Goal: Task Accomplishment & Management: Manage account settings

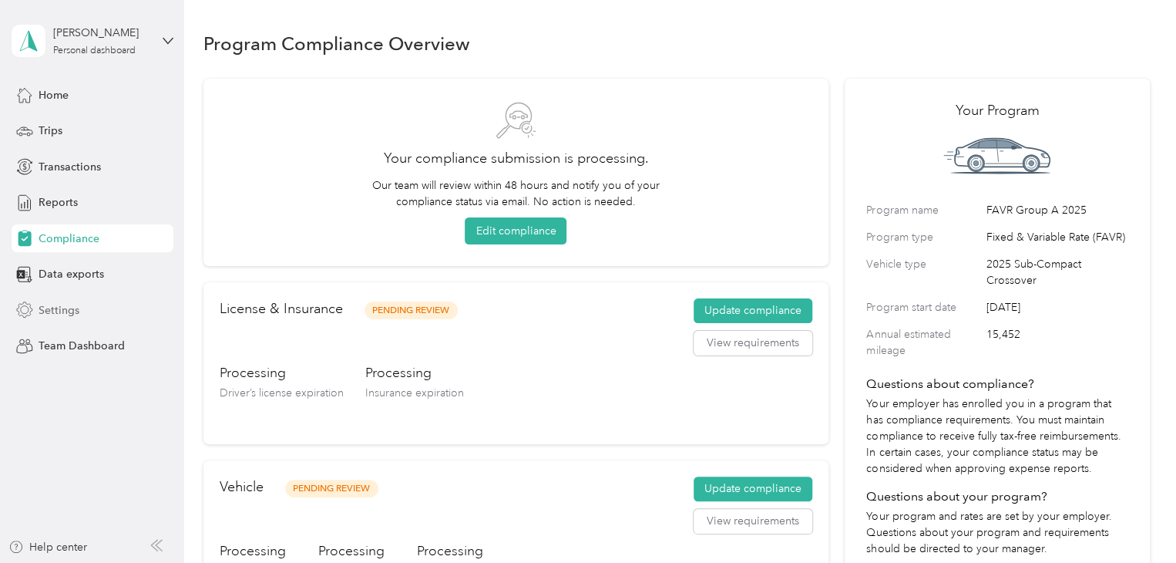
scroll to position [19, 0]
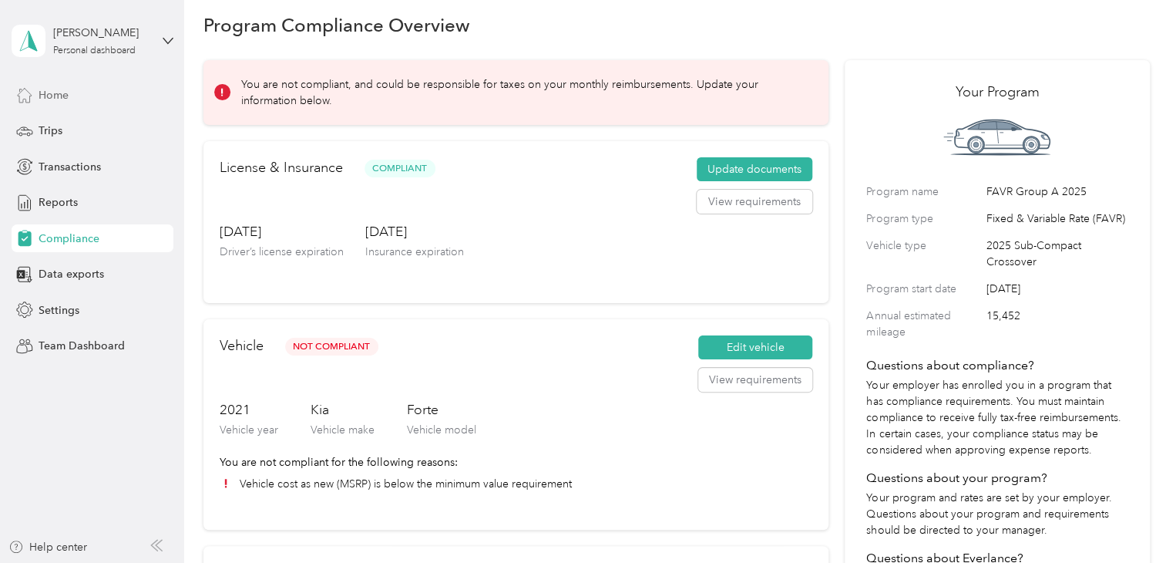
click at [62, 97] on span "Home" at bounding box center [54, 95] width 30 height 16
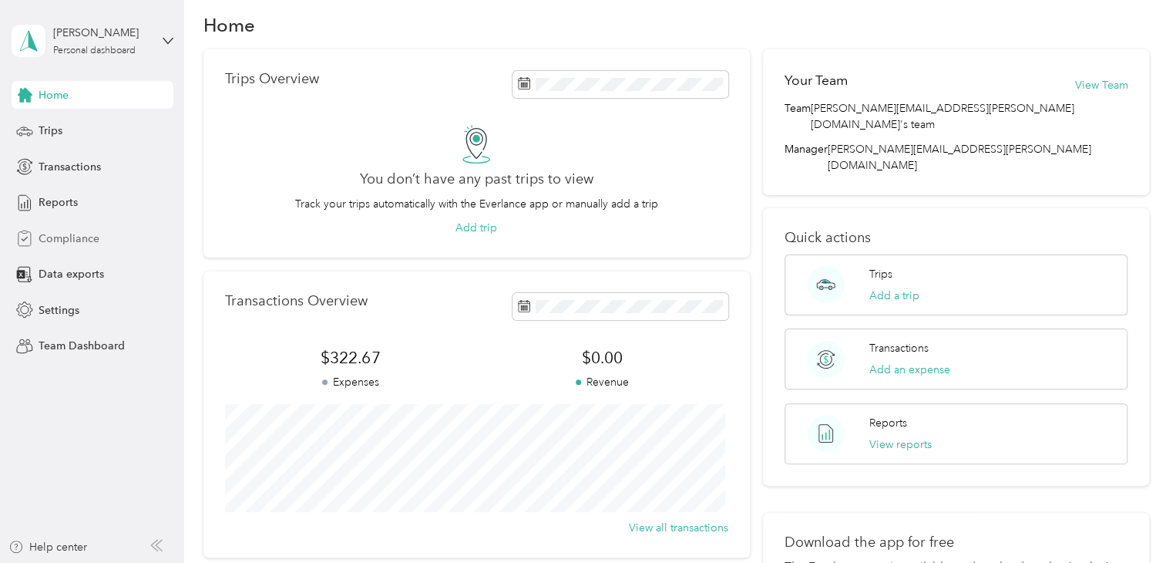
click at [86, 239] on span "Compliance" at bounding box center [69, 239] width 61 height 16
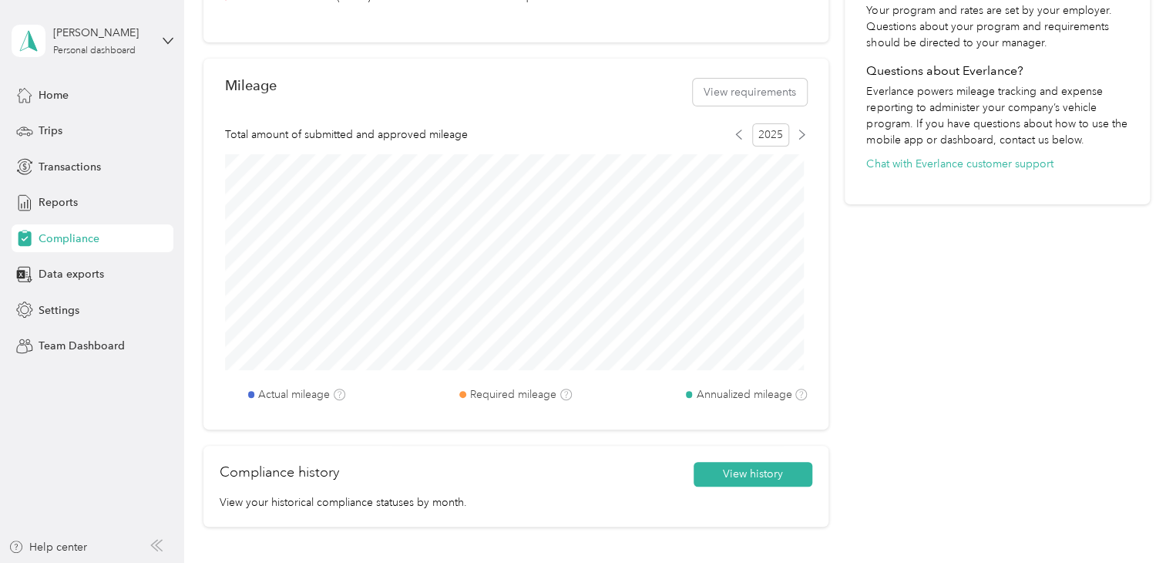
scroll to position [496, 0]
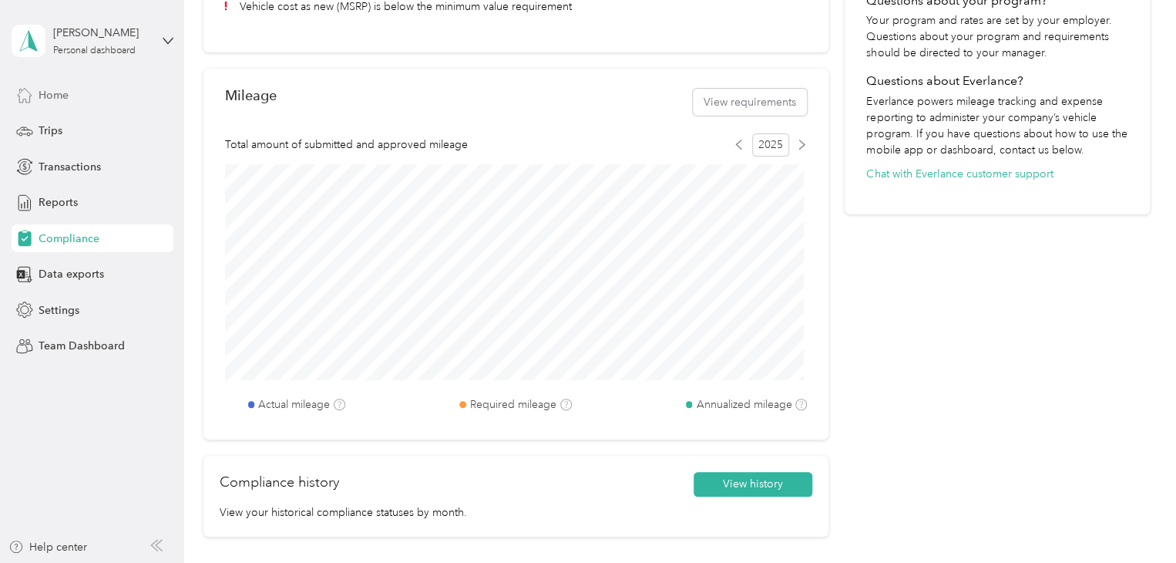
click at [89, 94] on div "Home" at bounding box center [93, 95] width 162 height 28
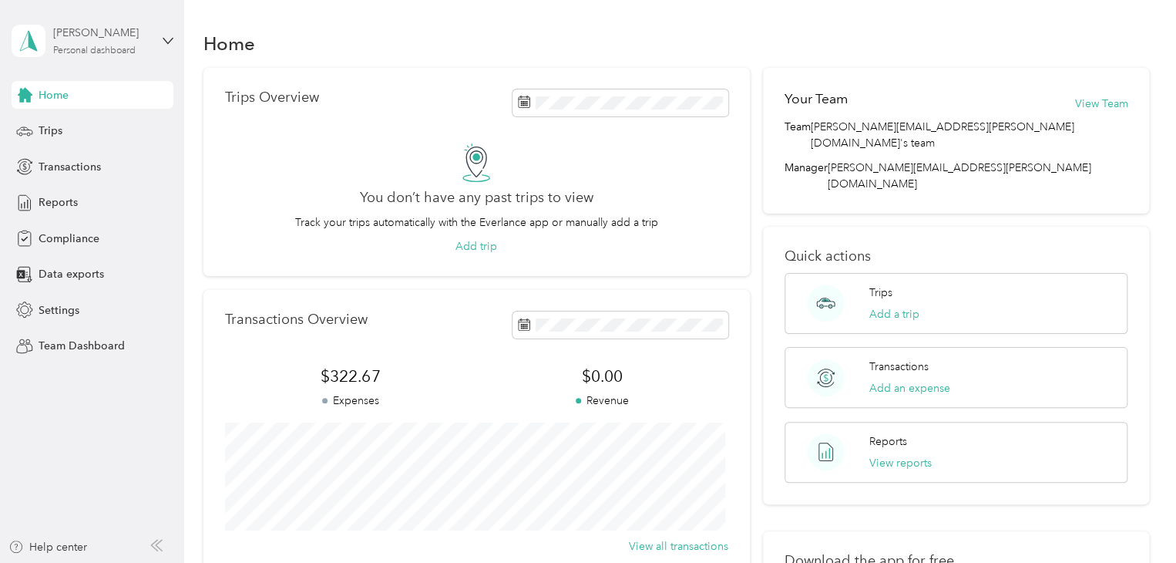
click at [96, 33] on div "[PERSON_NAME]" at bounding box center [101, 33] width 96 height 16
click at [124, 386] on aside "[PERSON_NAME] Personal dashboard Home Trips Transactions Reports Compliance Dat…" at bounding box center [92, 281] width 184 height 563
click at [54, 306] on span "Settings" at bounding box center [59, 310] width 41 height 16
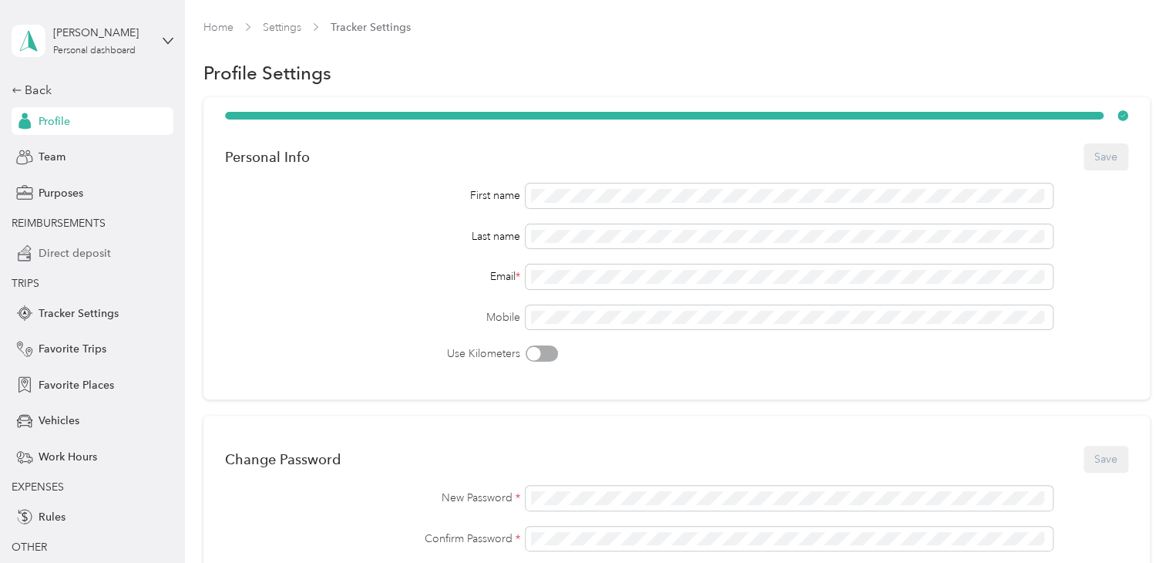
click at [53, 247] on span "Direct deposit" at bounding box center [75, 253] width 72 height 16
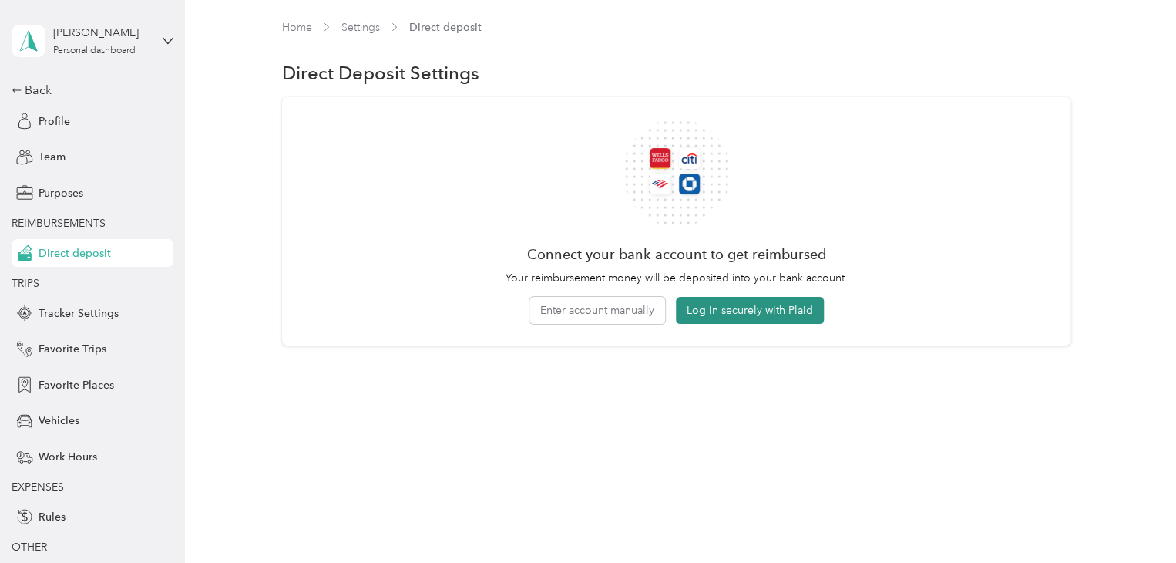
click at [779, 314] on button "Log in securely with Plaid" at bounding box center [750, 310] width 148 height 27
click at [586, 305] on button "Enter account manually" at bounding box center [598, 310] width 136 height 27
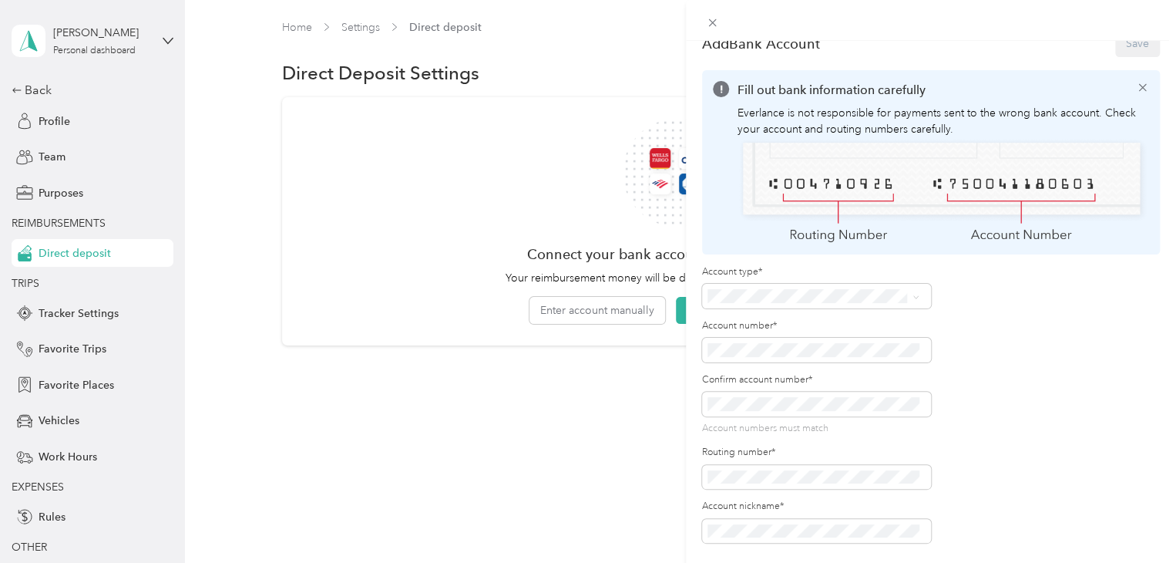
scroll to position [37, 0]
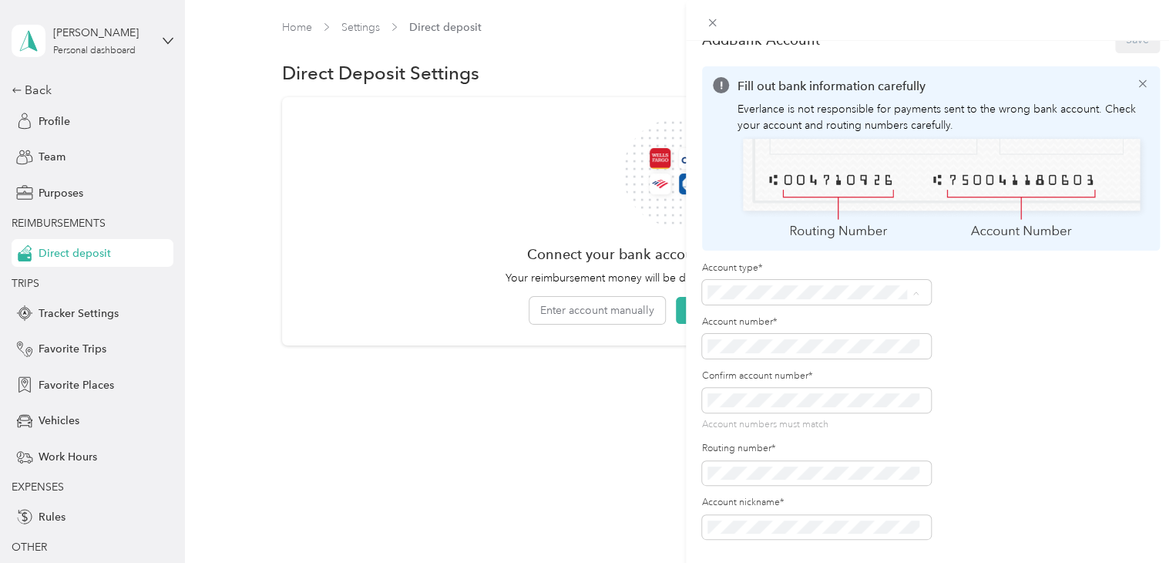
click at [769, 314] on li "Checking" at bounding box center [813, 307] width 223 height 27
click at [859, 500] on div "Account nickname*" at bounding box center [816, 517] width 229 height 43
drag, startPoint x: 961, startPoint y: 69, endPoint x: 961, endPoint y: 50, distance: 18.5
click at [961, 50] on form "Add Bank Account Save Fill out bank information carefully Everlance is not resp…" at bounding box center [931, 281] width 458 height 516
click at [972, 525] on div "Account type* Account number* Confirm account number* Account numbers match Rou…" at bounding box center [931, 400] width 458 height 278
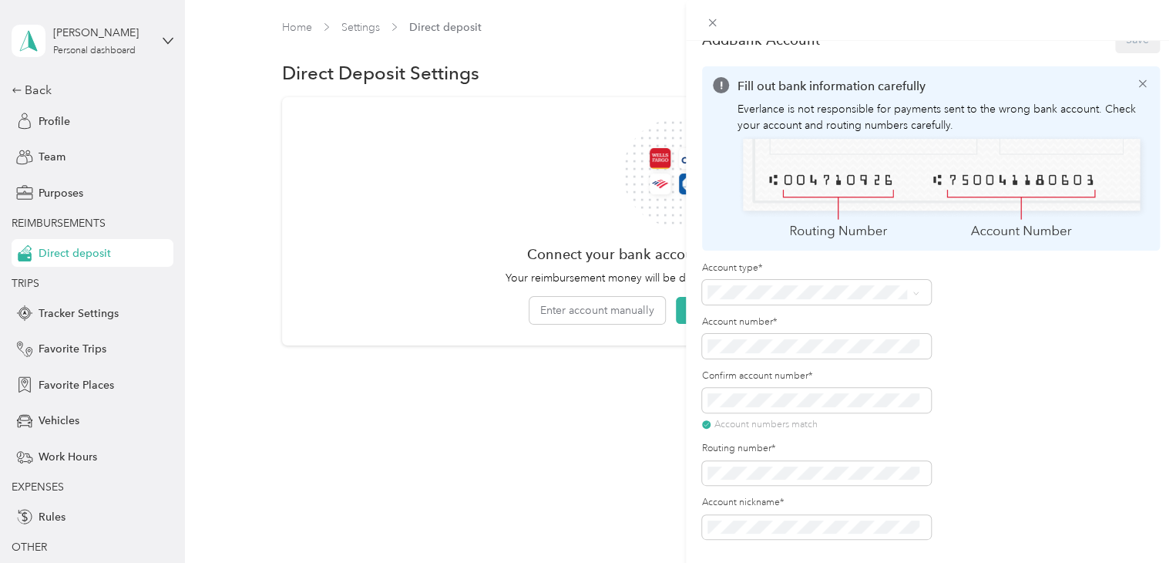
click at [1018, 457] on div "Account type* Account number* Confirm account number* Account numbers match Rou…" at bounding box center [931, 400] width 458 height 278
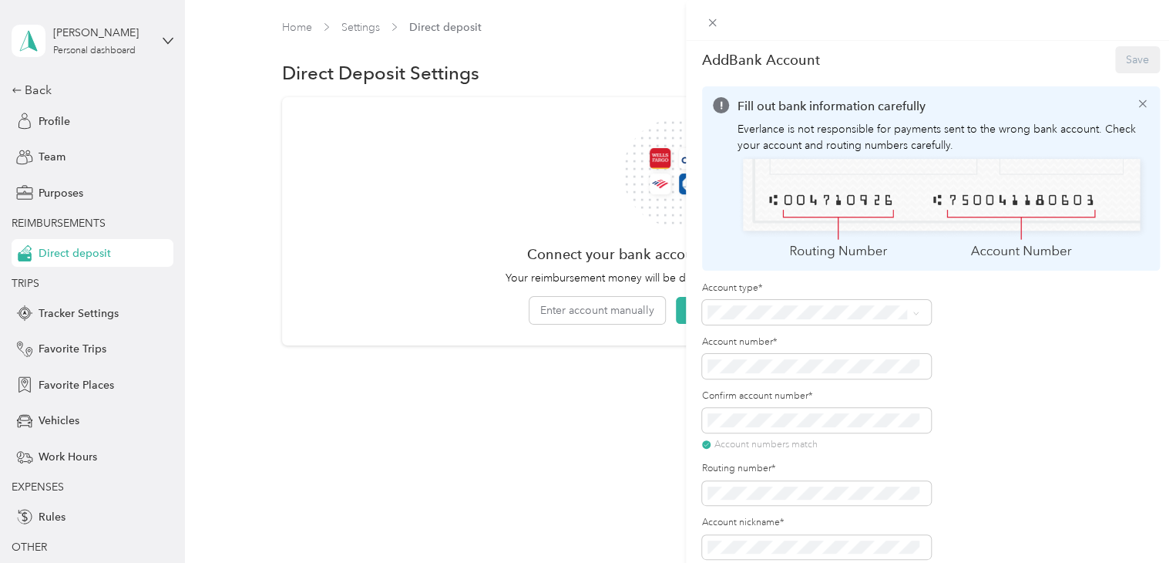
scroll to position [0, 0]
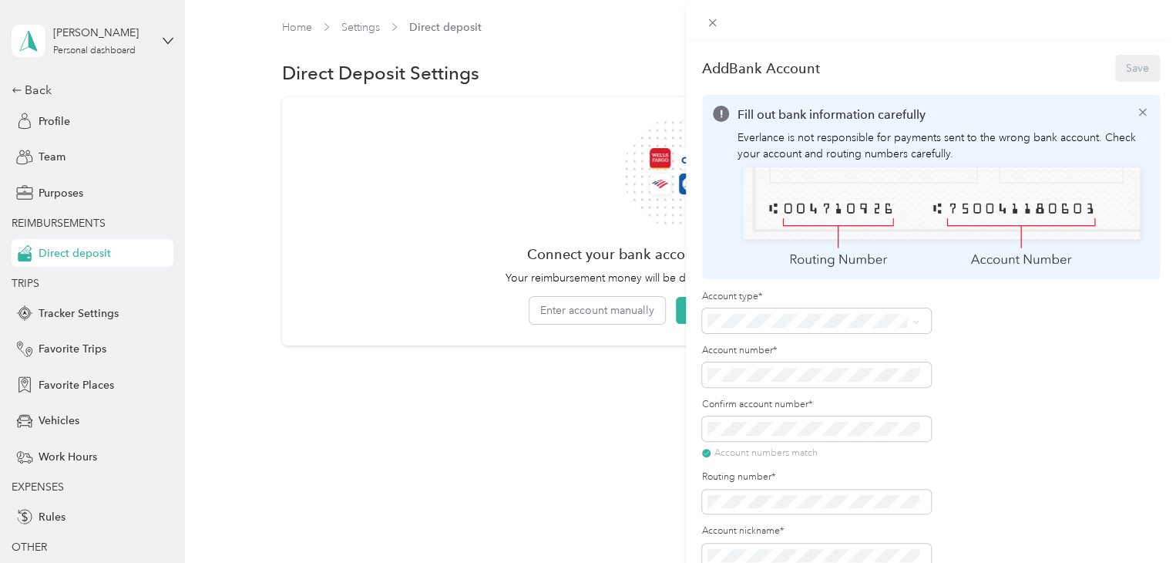
click at [1116, 69] on div "Add Bank Account Save" at bounding box center [931, 68] width 458 height 32
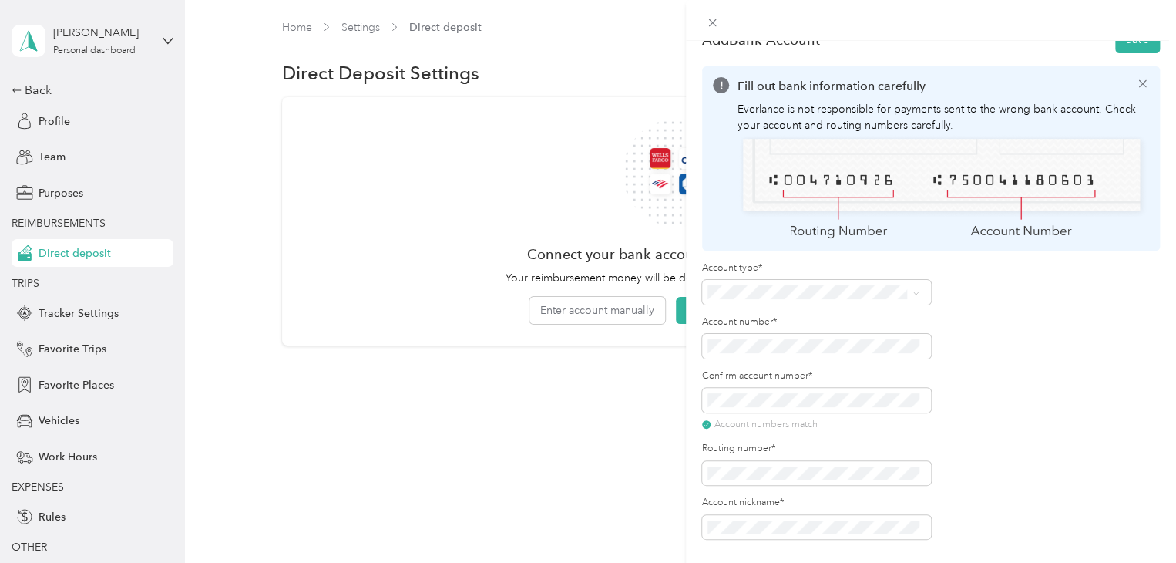
click at [1052, 375] on div "Account type* Account number* Confirm account number* Account numbers match Rou…" at bounding box center [931, 400] width 458 height 278
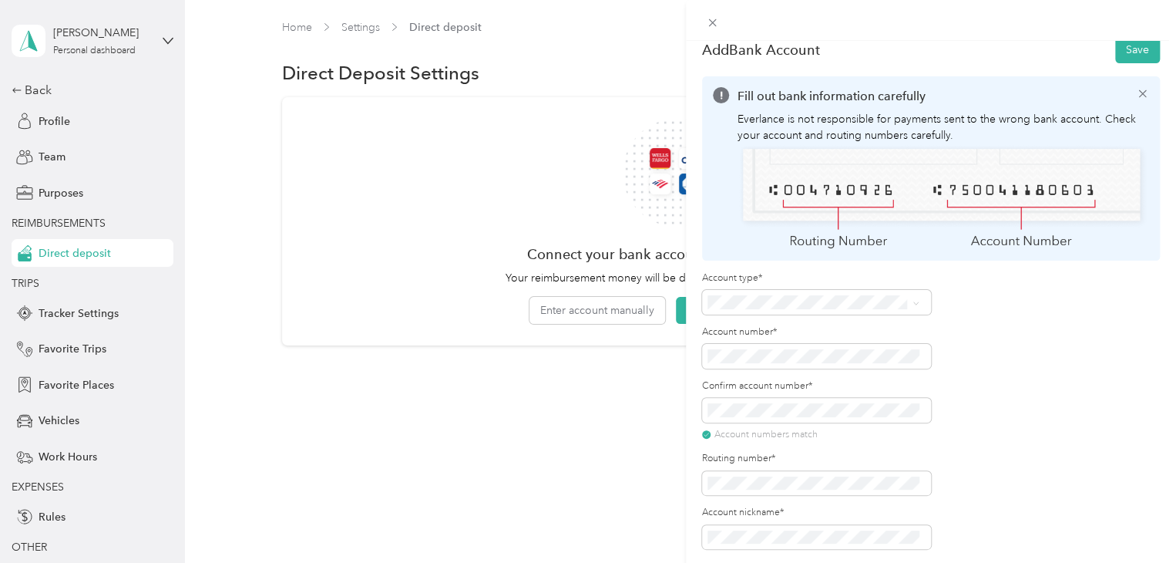
scroll to position [0, 0]
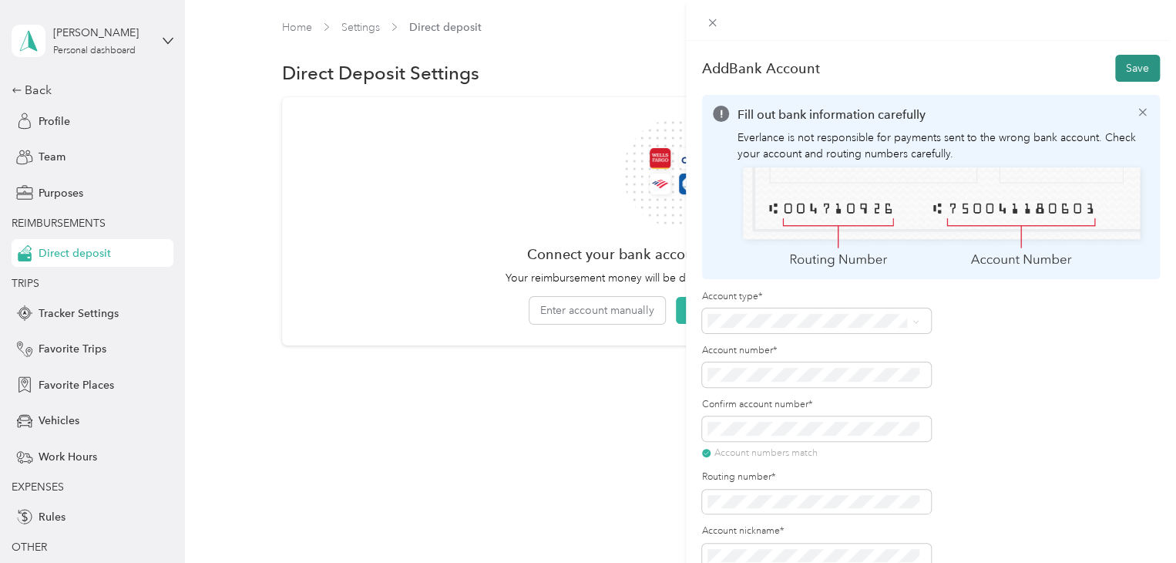
click at [1120, 66] on button "Save" at bounding box center [1138, 68] width 45 height 27
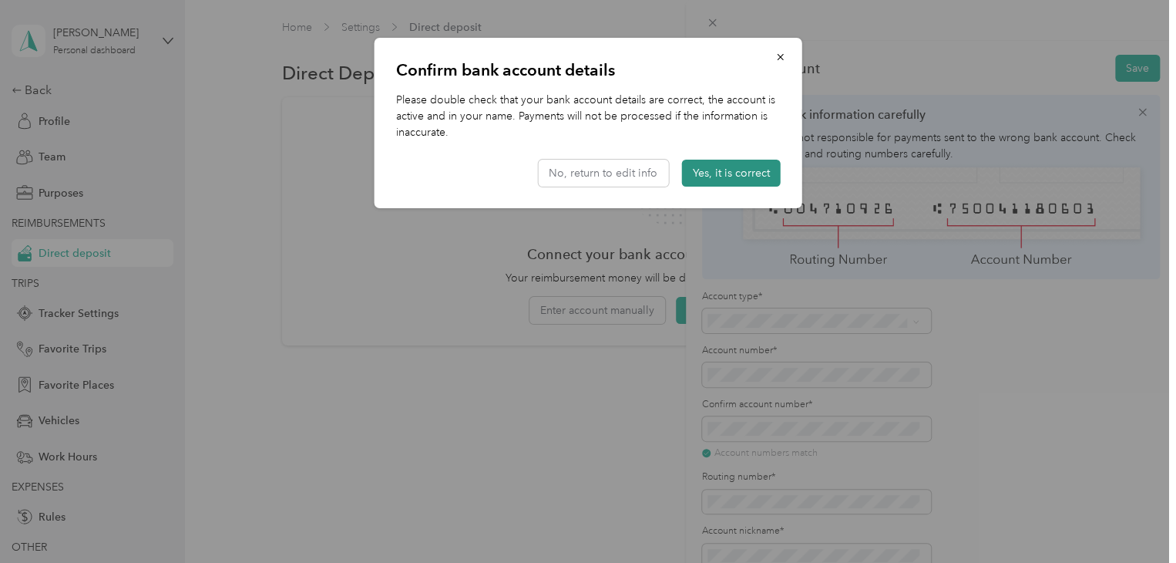
click at [725, 167] on button "Yes, it is correct" at bounding box center [731, 173] width 99 height 27
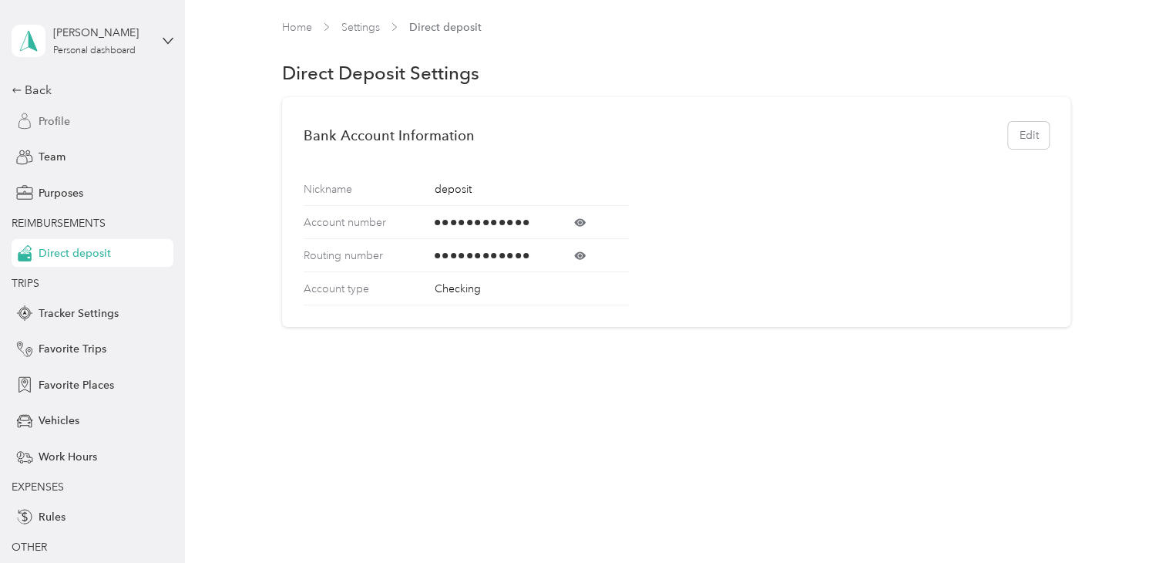
click at [49, 119] on span "Profile" at bounding box center [55, 121] width 32 height 16
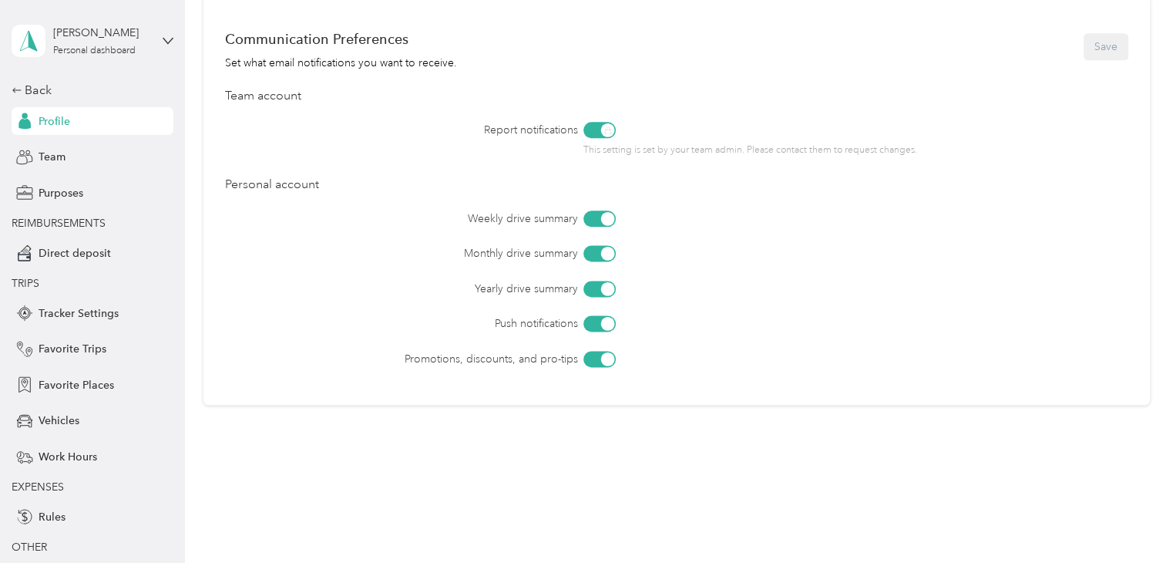
scroll to position [876, 0]
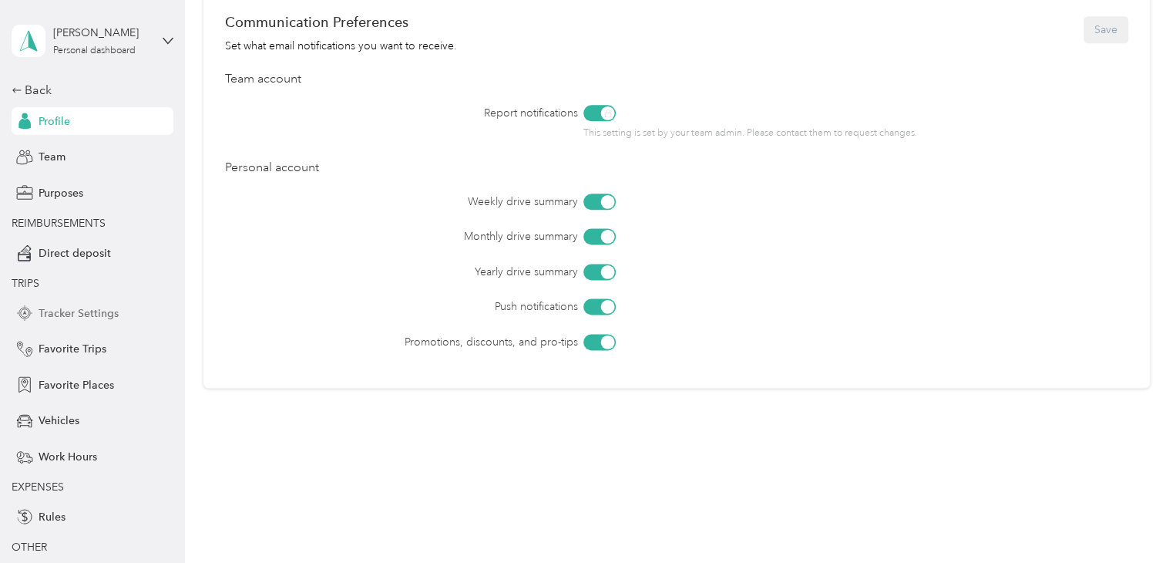
click at [73, 309] on span "Tracker Settings" at bounding box center [79, 313] width 80 height 16
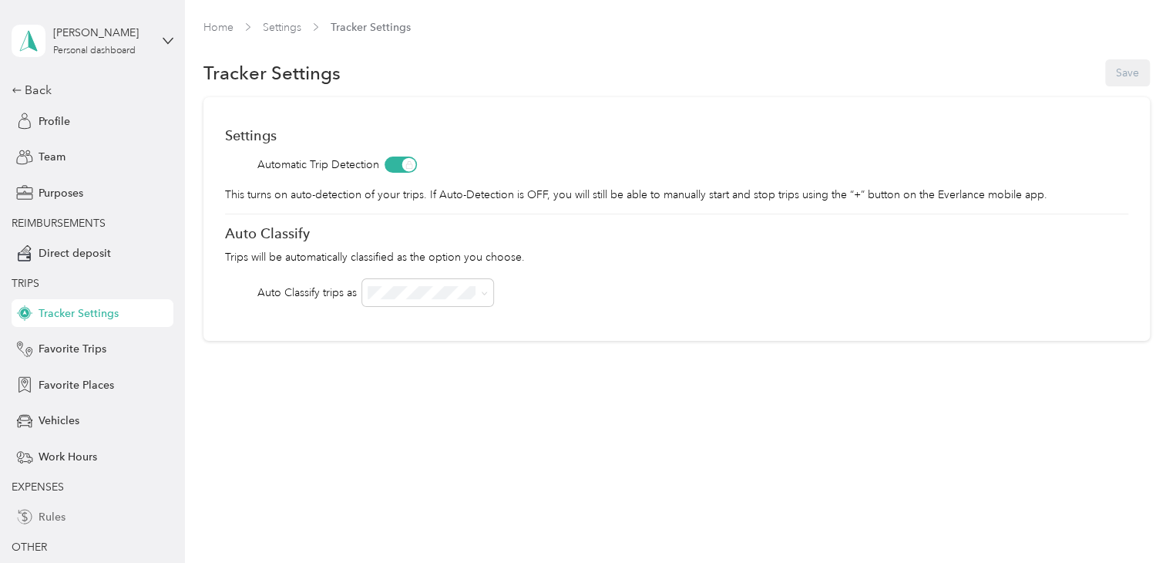
click at [59, 517] on span "Rules" at bounding box center [52, 517] width 27 height 16
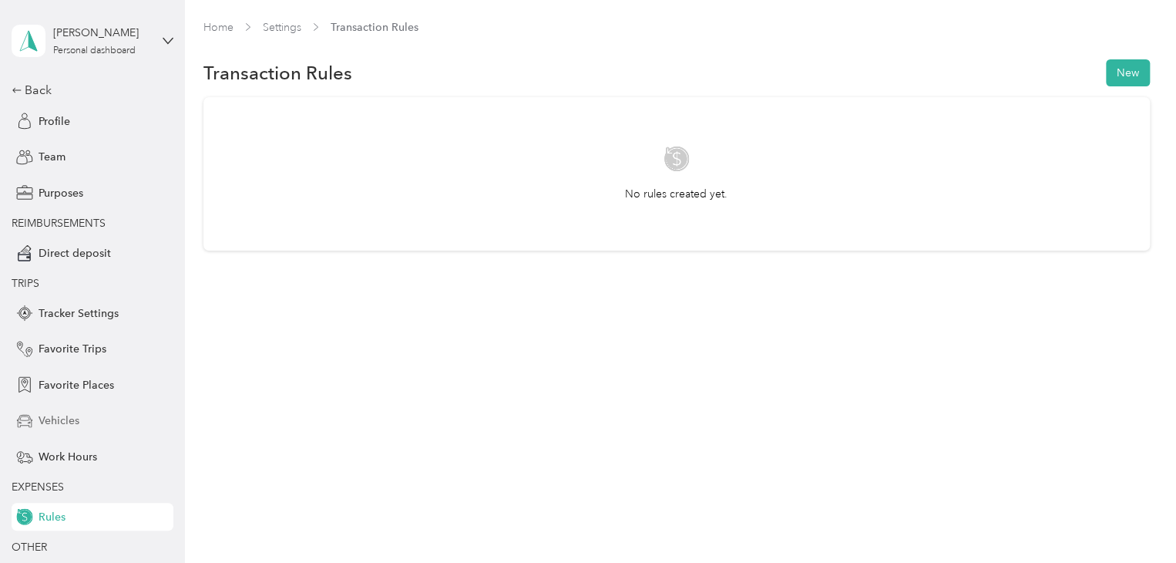
click at [62, 420] on span "Vehicles" at bounding box center [59, 420] width 41 height 16
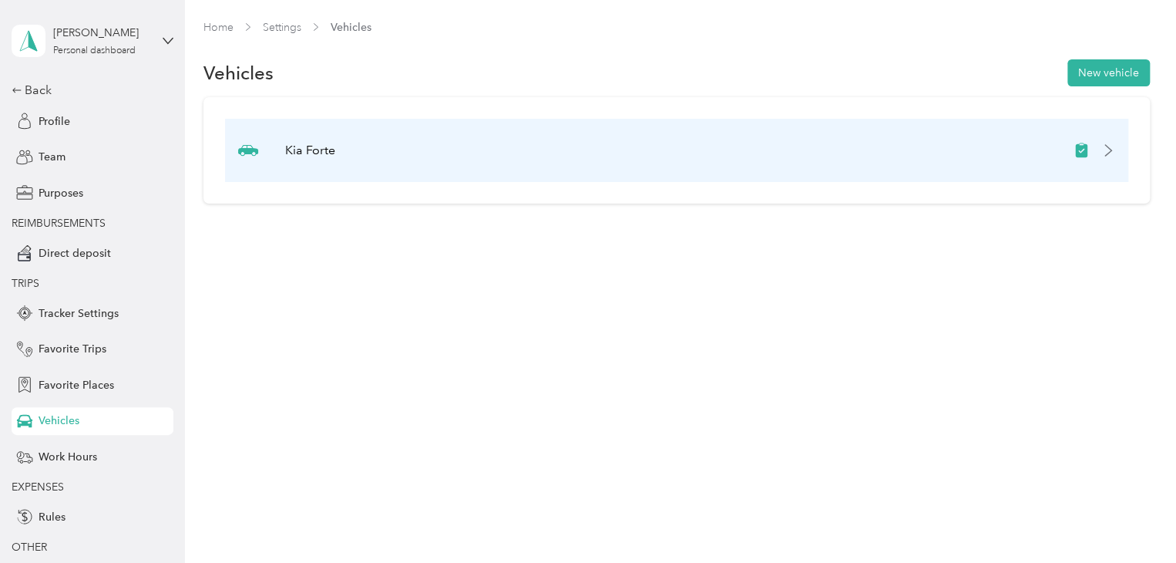
click at [977, 150] on div "Kia Forte" at bounding box center [677, 150] width 904 height 63
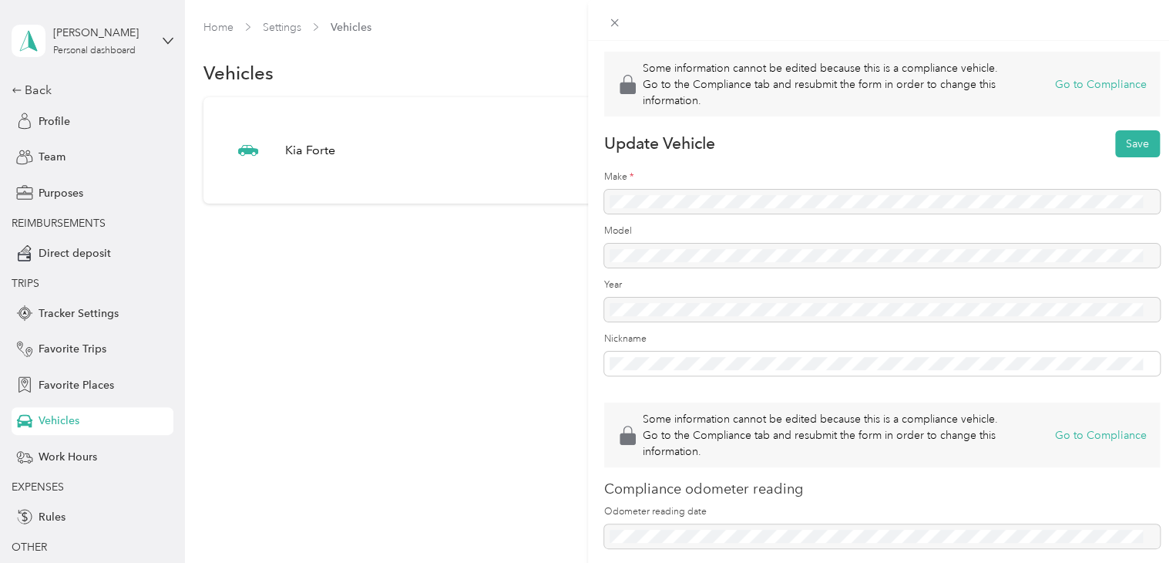
click at [62, 311] on div "Some information cannot be edited because this is a compliance vehicle. Go to t…" at bounding box center [588, 281] width 1176 height 563
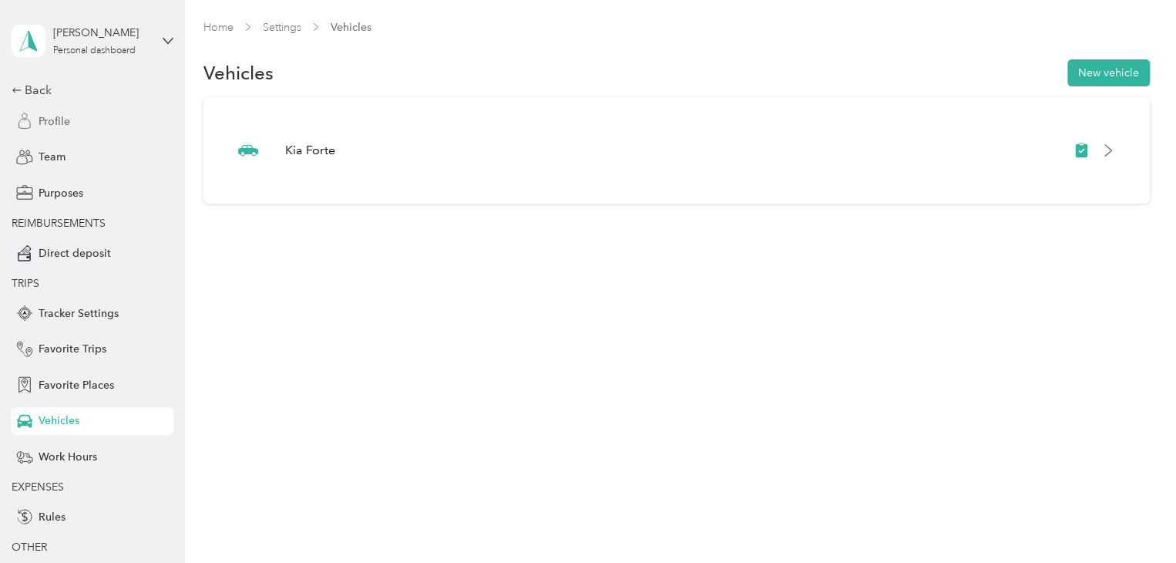
click at [74, 123] on div "Profile" at bounding box center [93, 121] width 162 height 28
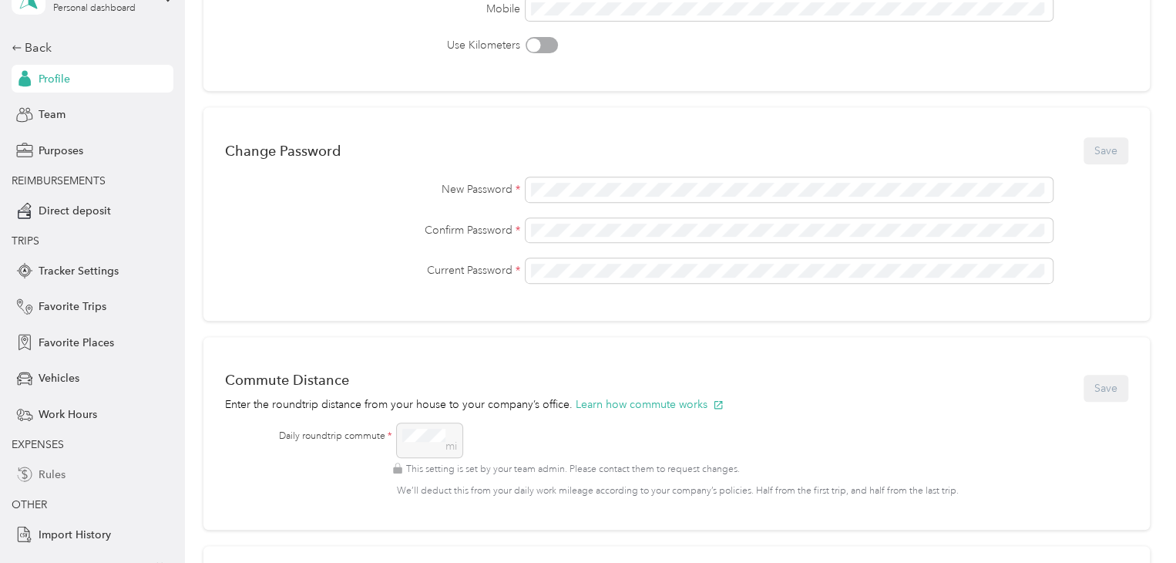
scroll to position [66, 0]
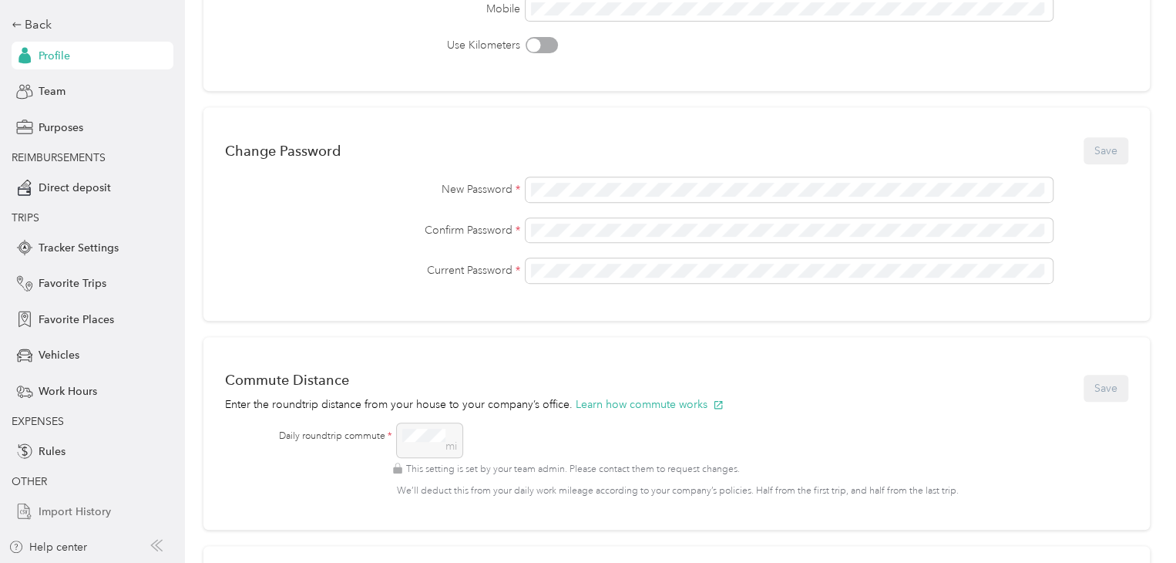
click at [90, 507] on span "Import History" at bounding box center [75, 511] width 72 height 16
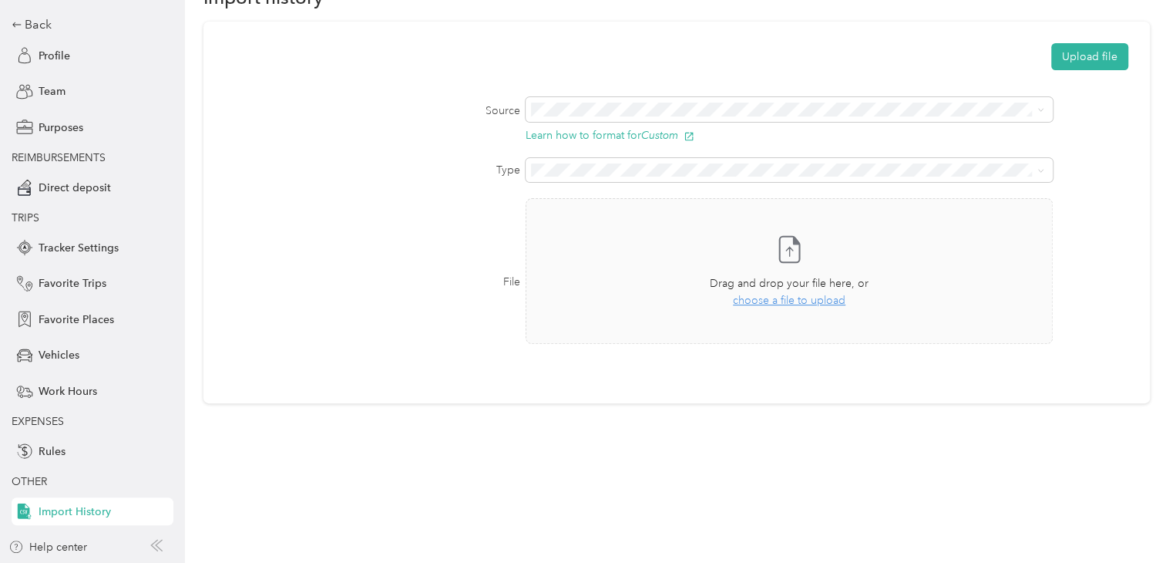
scroll to position [75, 0]
click at [86, 383] on span "Work Hours" at bounding box center [68, 391] width 59 height 16
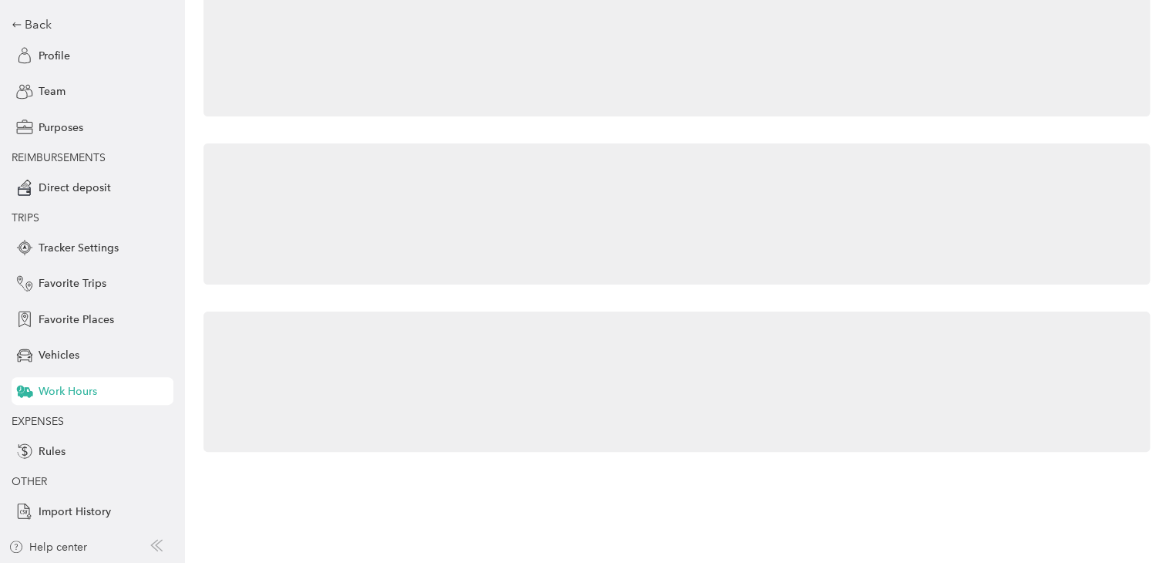
scroll to position [32, 0]
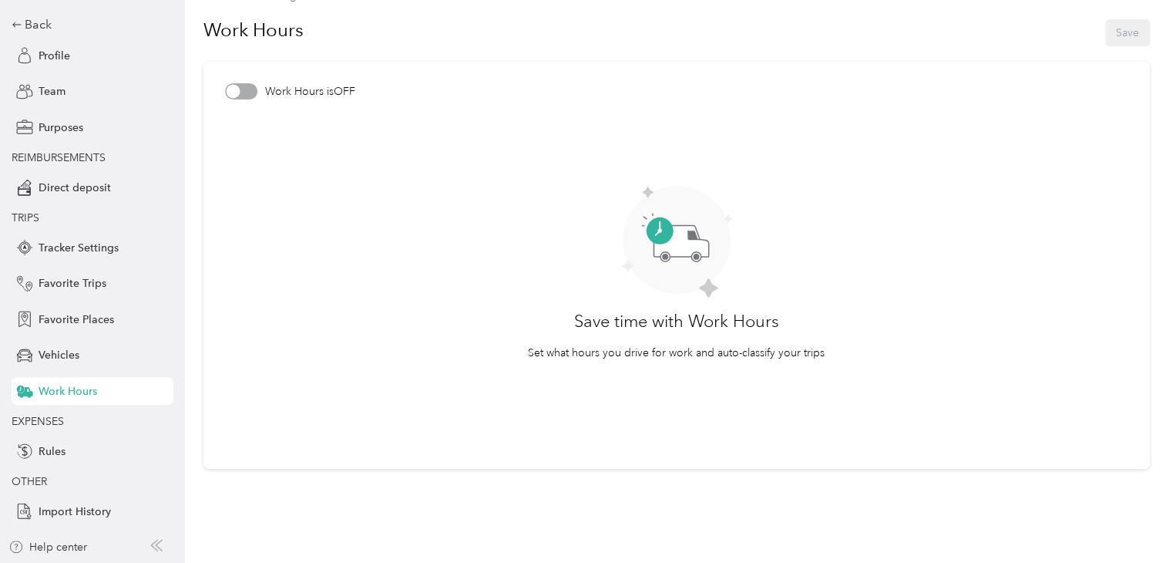
click at [234, 89] on div at bounding box center [233, 92] width 14 height 14
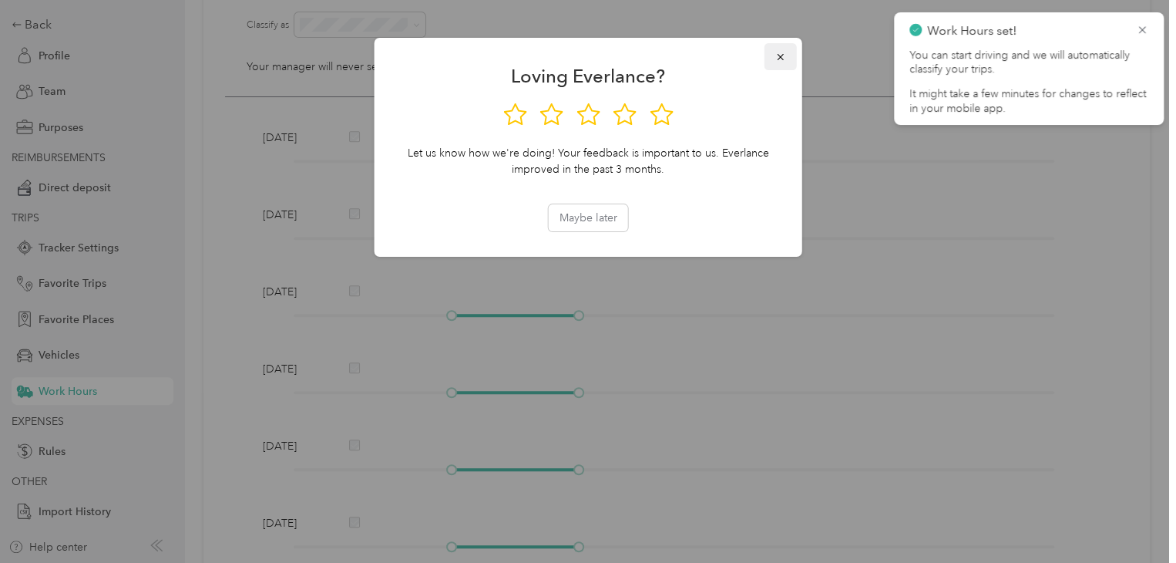
click at [785, 55] on icon "button" at bounding box center [781, 57] width 11 height 11
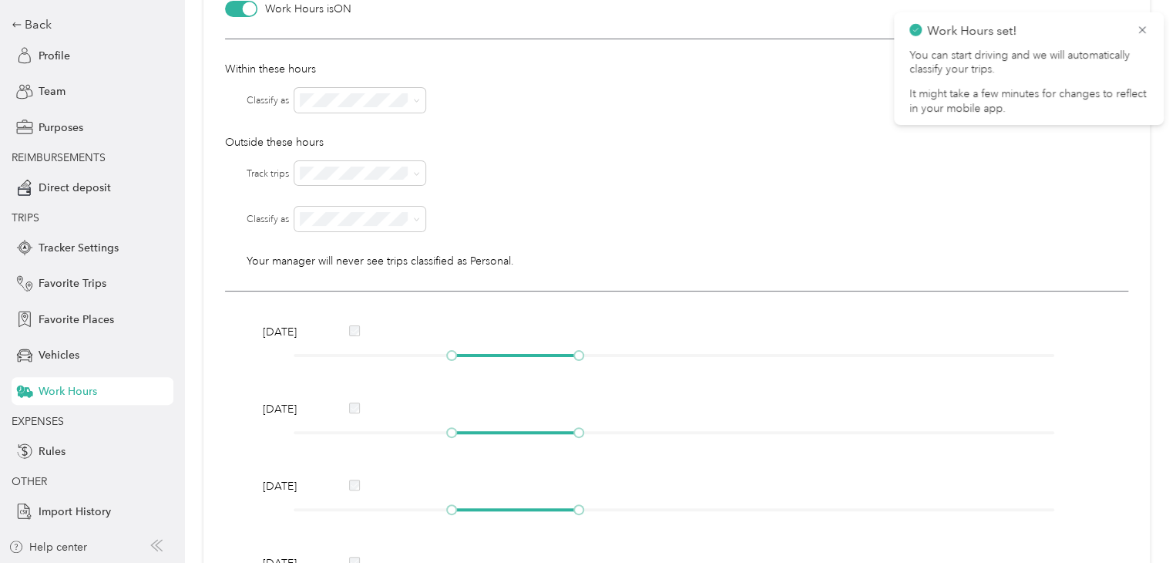
scroll to position [77, 0]
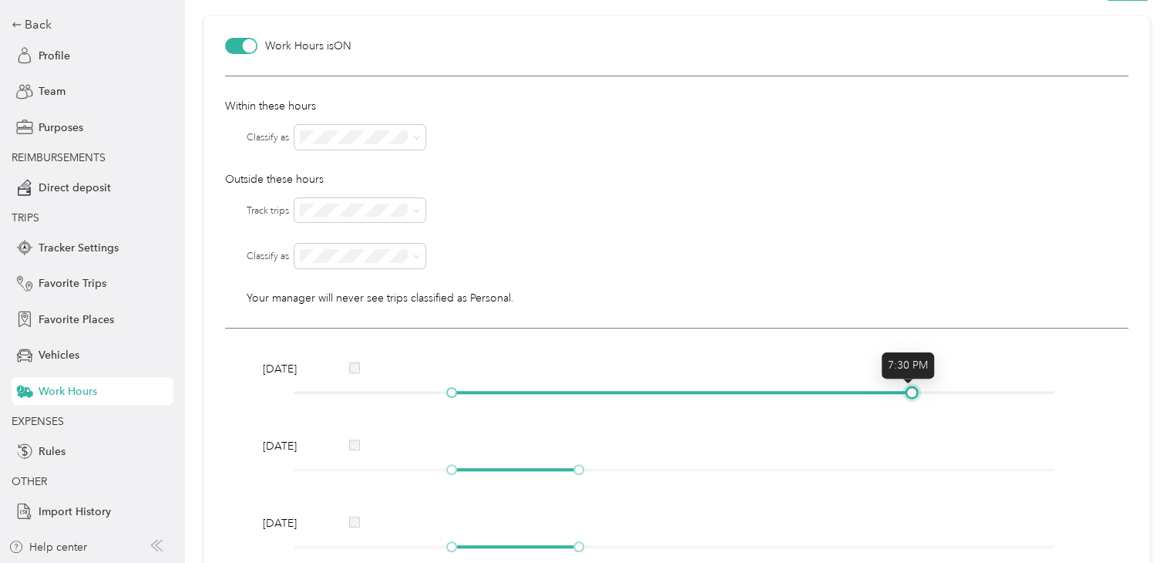
drag, startPoint x: 577, startPoint y: 392, endPoint x: 913, endPoint y: 396, distance: 335.4
click at [913, 396] on div at bounding box center [912, 393] width 8 height 8
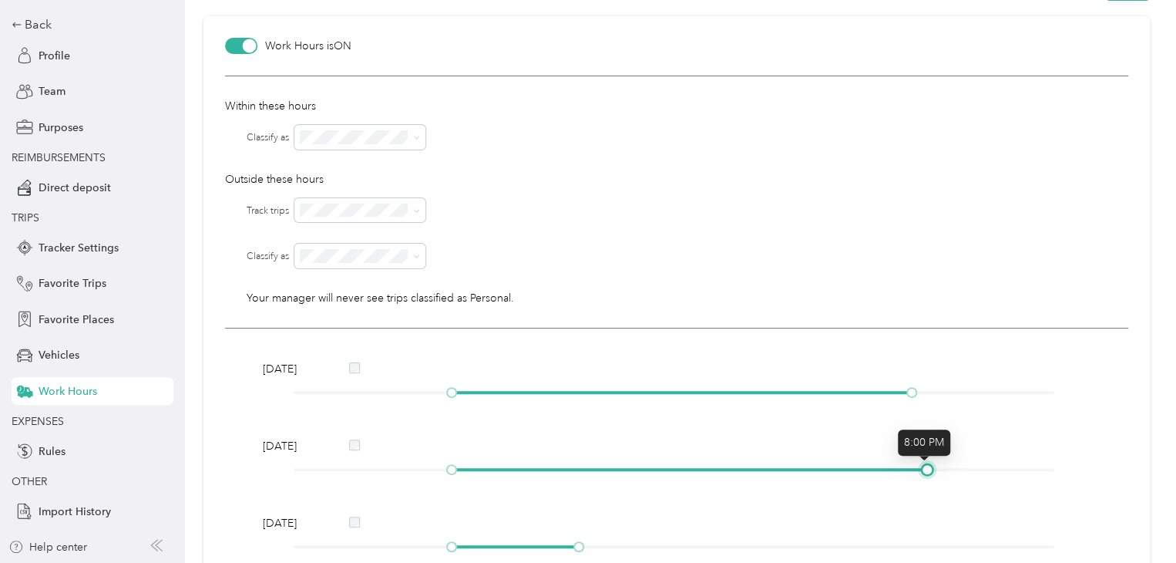
drag, startPoint x: 580, startPoint y: 467, endPoint x: 926, endPoint y: 458, distance: 346.3
click at [926, 458] on div "[DATE]" at bounding box center [676, 460] width 839 height 45
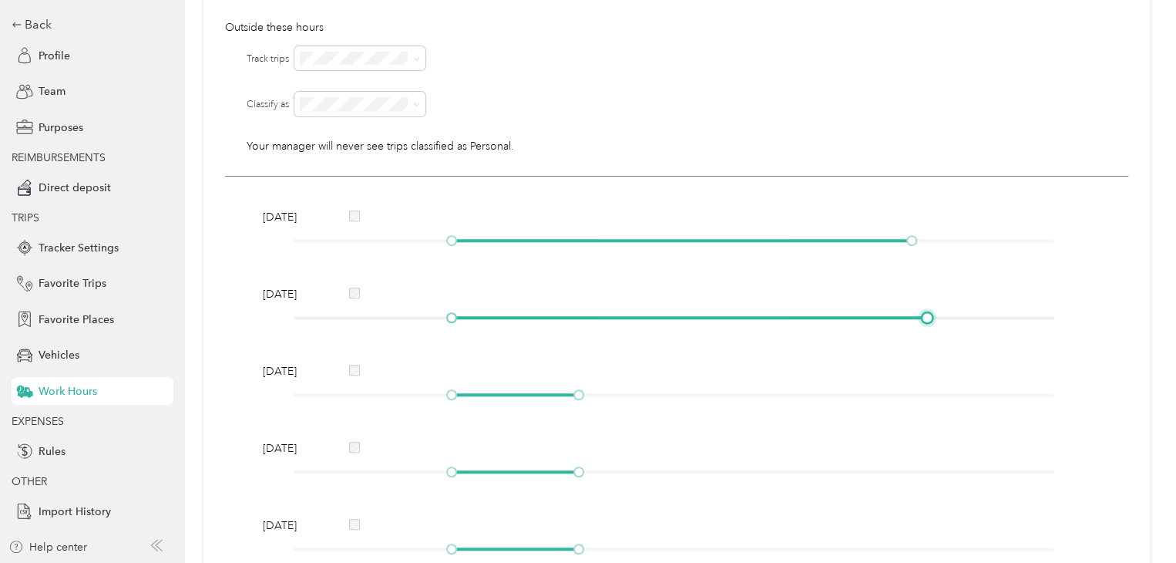
scroll to position [231, 0]
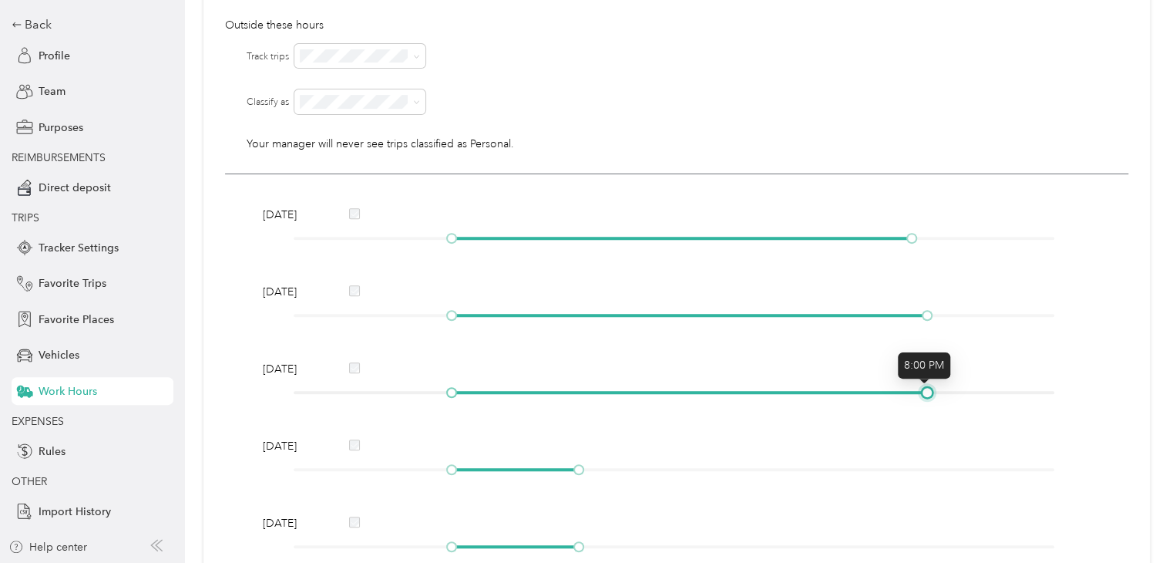
drag, startPoint x: 574, startPoint y: 388, endPoint x: 946, endPoint y: 389, distance: 372.4
click at [946, 389] on div at bounding box center [674, 392] width 761 height 9
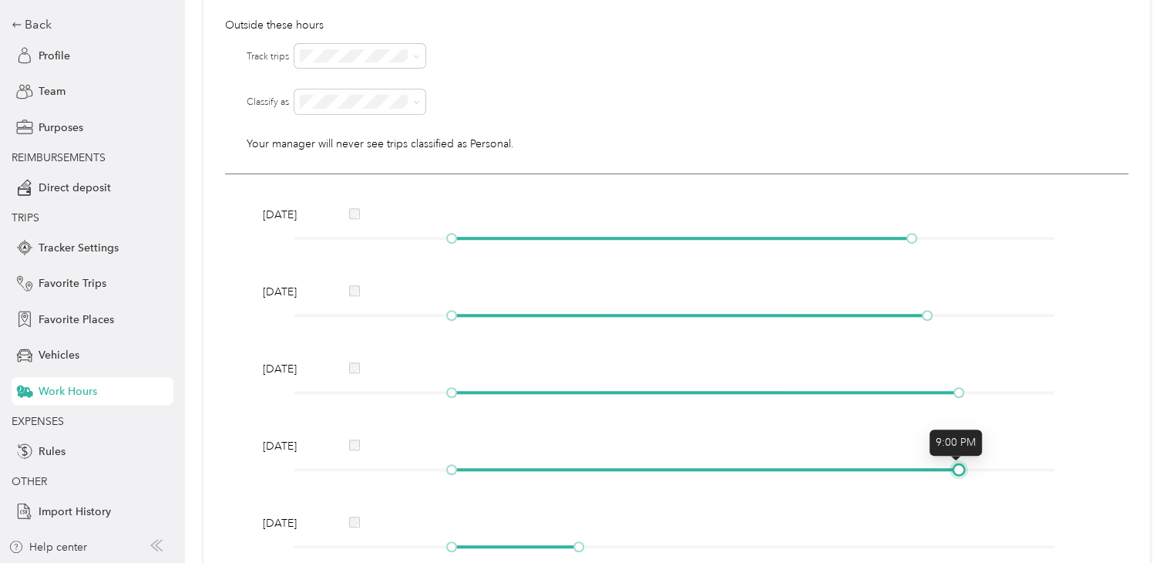
drag, startPoint x: 577, startPoint y: 466, endPoint x: 958, endPoint y: 452, distance: 380.4
click at [958, 452] on body "[PERSON_NAME] Personal dashboard Back Profile Team Purposes REIMBURSEMENTS Dire…" at bounding box center [584, 281] width 1169 height 563
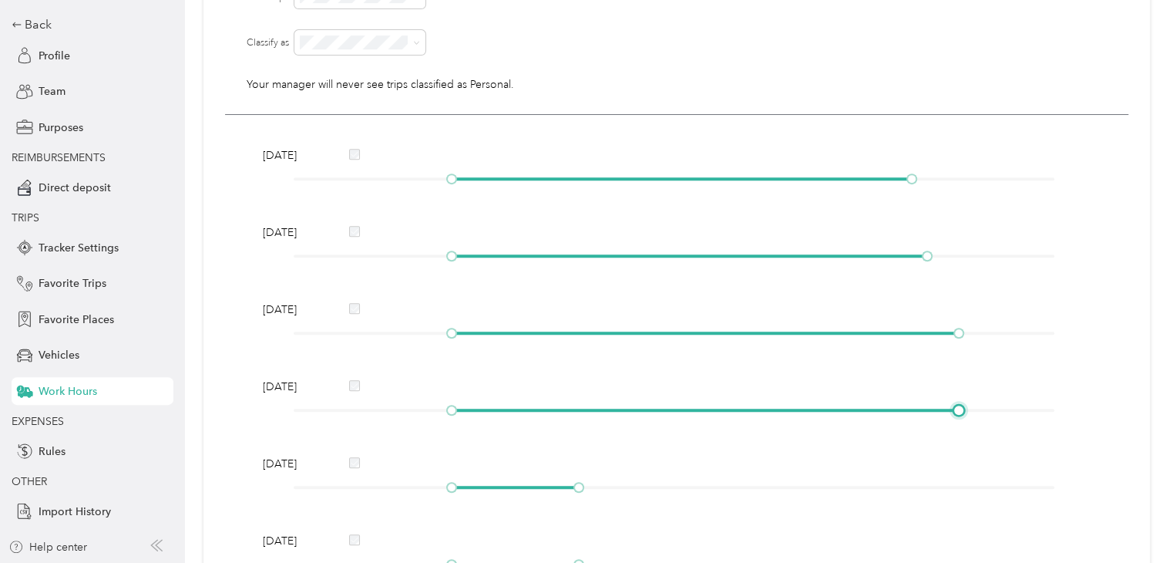
scroll to position [385, 0]
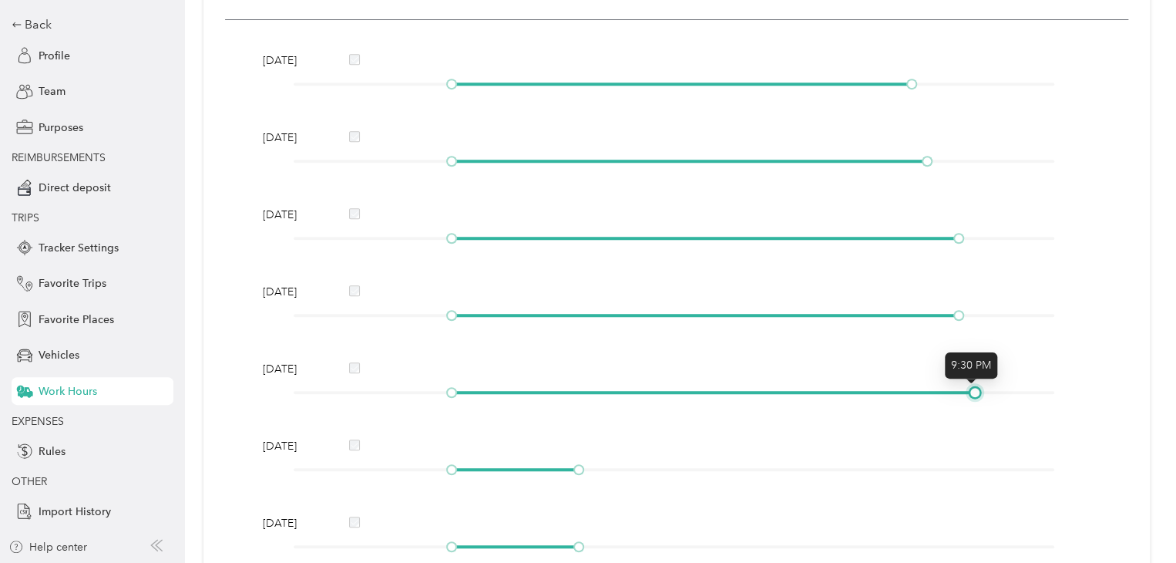
drag, startPoint x: 571, startPoint y: 395, endPoint x: 959, endPoint y: 408, distance: 388.8
click at [959, 408] on div "[DATE] [DATE] [DATE] [DATE] [DATE] [DATE] [DATE]" at bounding box center [677, 306] width 904 height 572
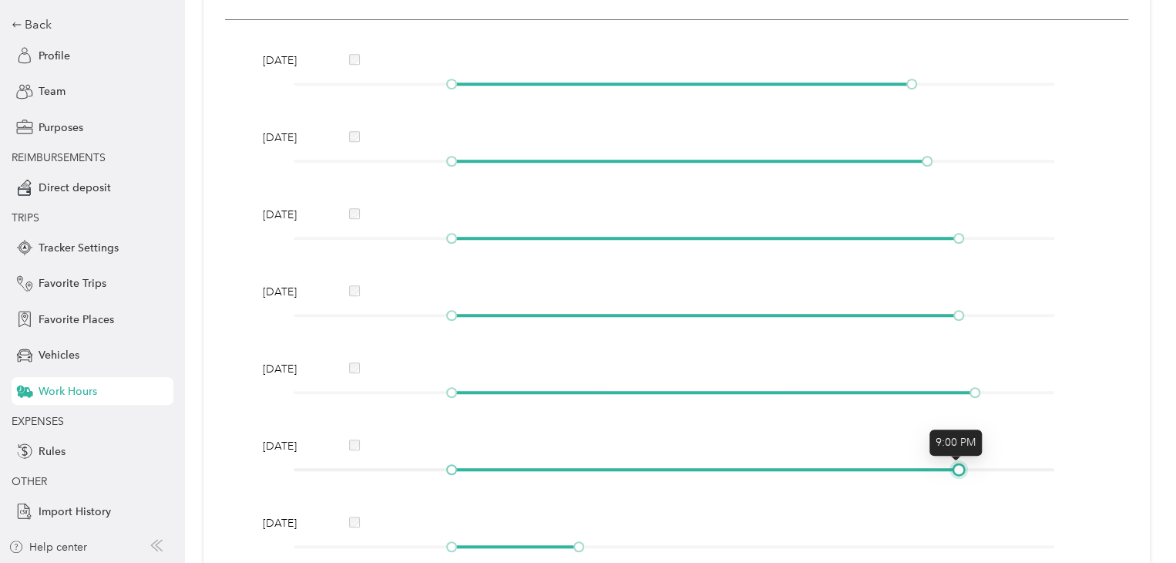
drag, startPoint x: 586, startPoint y: 466, endPoint x: 966, endPoint y: 472, distance: 380.1
click at [963, 472] on div at bounding box center [959, 470] width 8 height 8
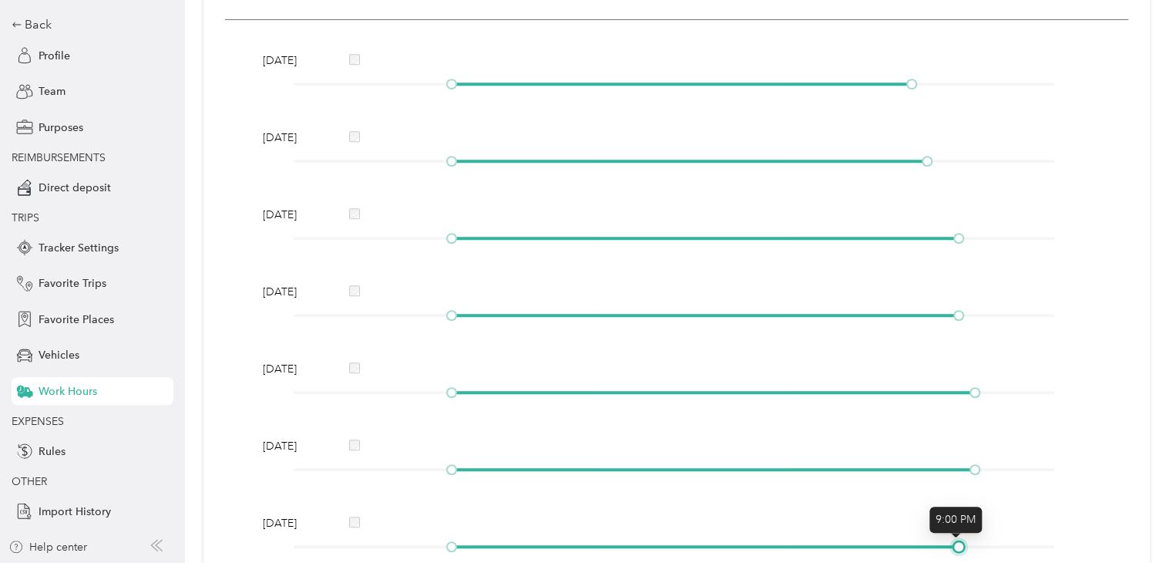
drag, startPoint x: 574, startPoint y: 544, endPoint x: 962, endPoint y: 490, distance: 392.2
click at [962, 490] on div "[DATE] [DATE] [DATE] [DATE] [DATE] [DATE] [DATE]" at bounding box center [677, 306] width 904 height 572
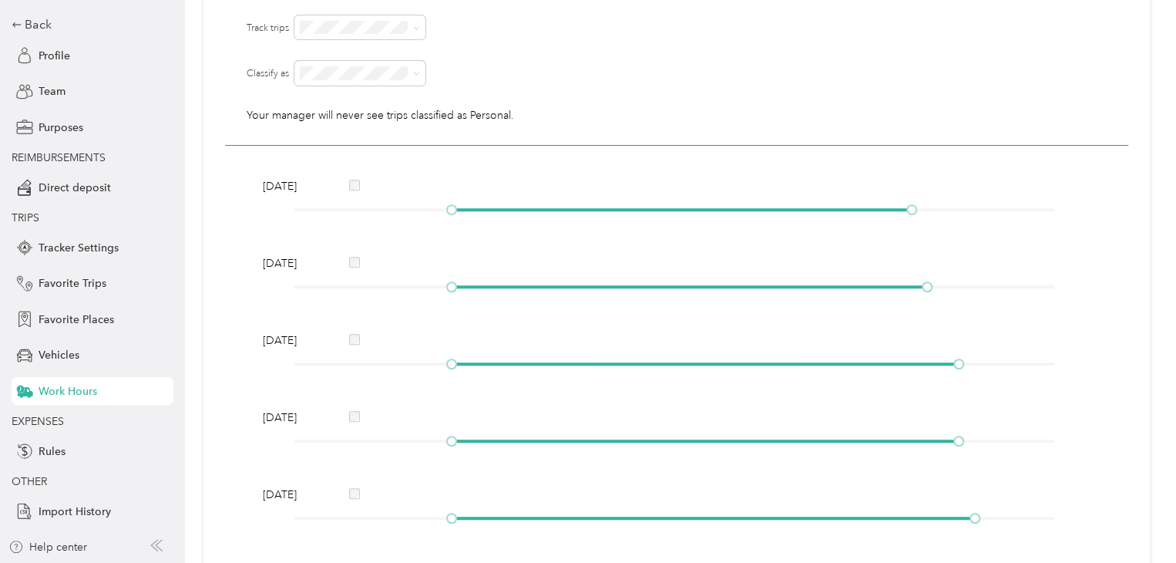
scroll to position [77, 0]
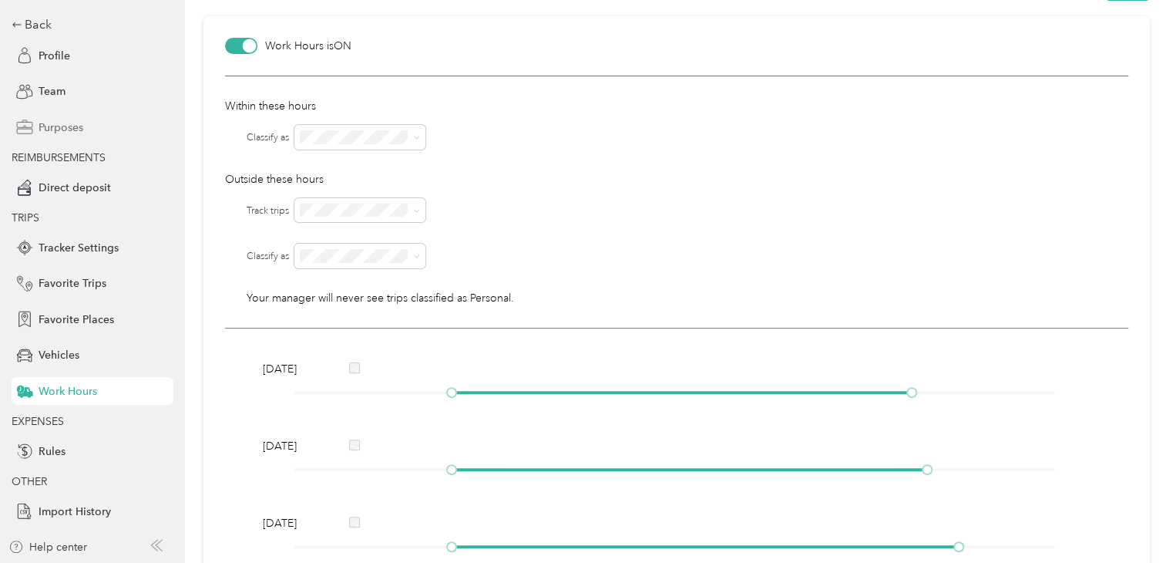
click at [55, 134] on div "Purposes" at bounding box center [93, 127] width 162 height 28
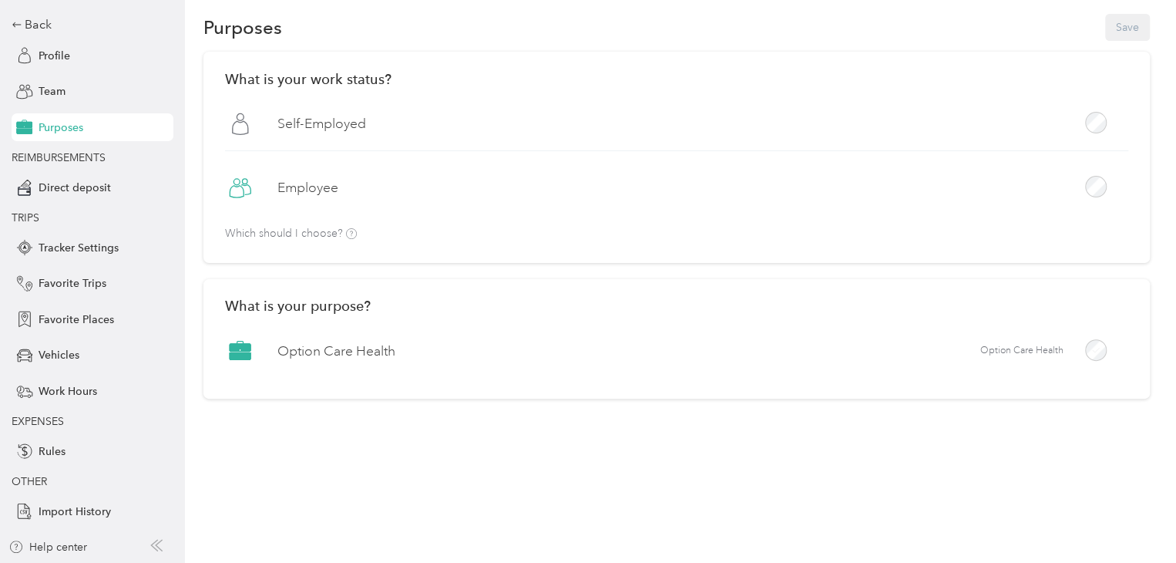
scroll to position [56, 0]
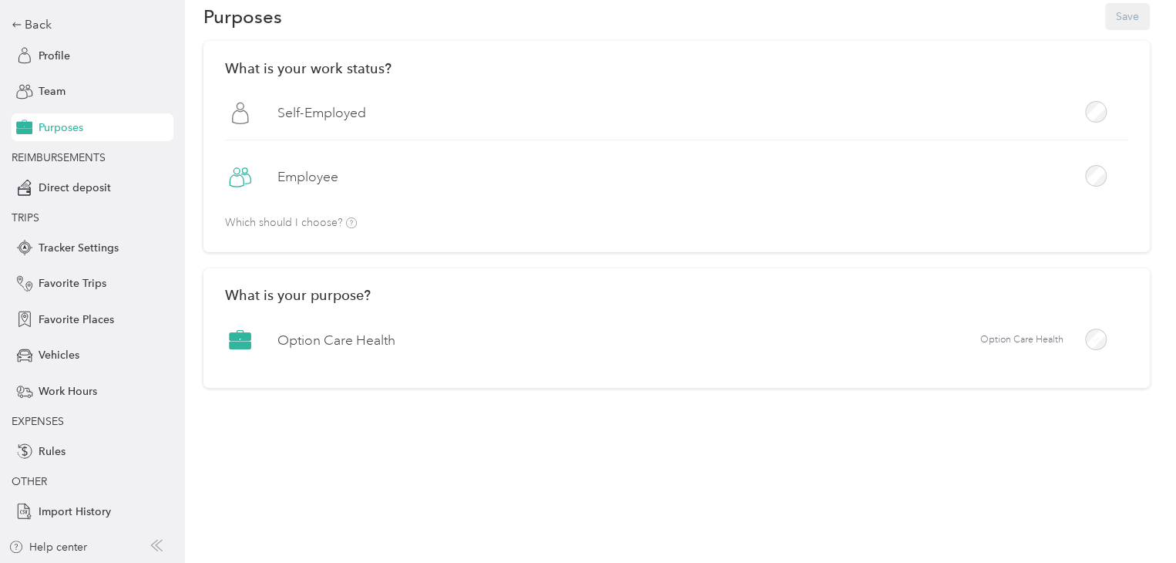
click at [311, 173] on label "Employee" at bounding box center [308, 176] width 61 height 19
click at [540, 334] on div "Option Care Health Option Care Health" at bounding box center [677, 346] width 904 height 42
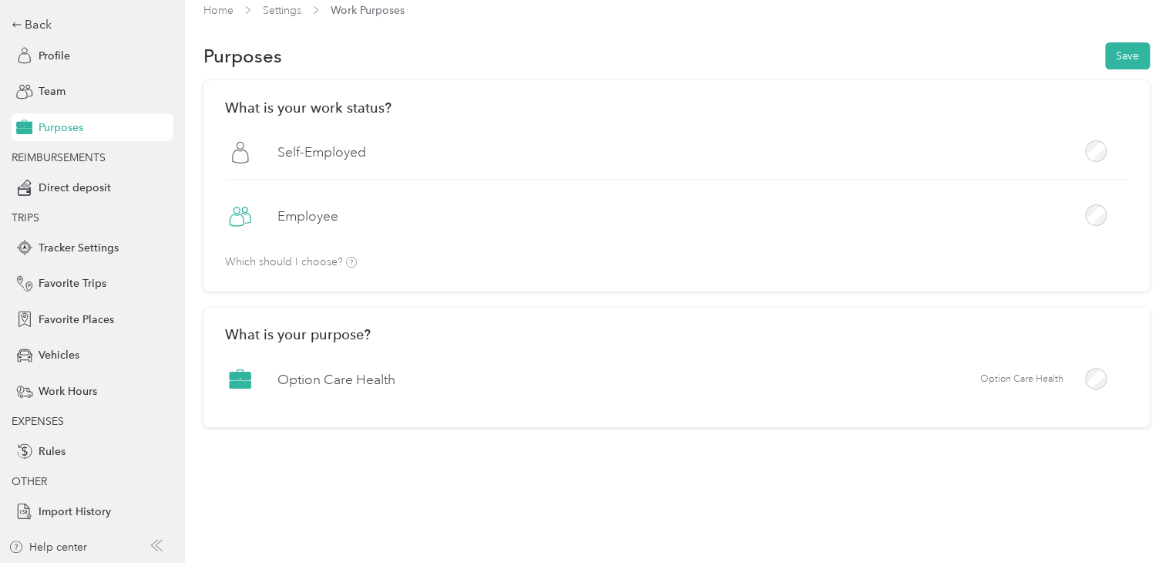
scroll to position [0, 0]
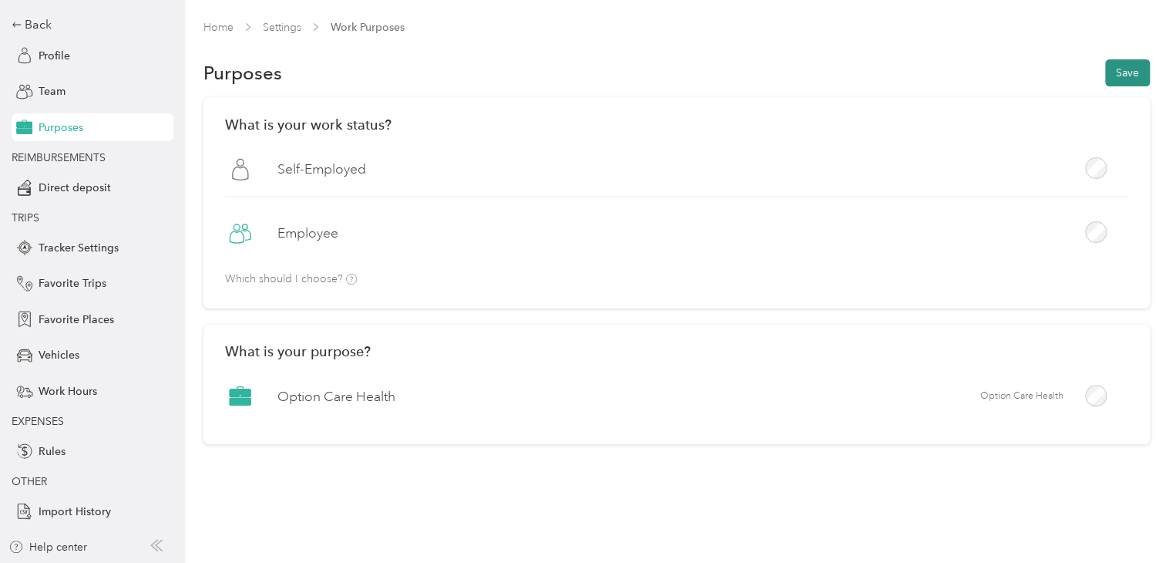
click at [1119, 71] on button "Save" at bounding box center [1128, 72] width 45 height 27
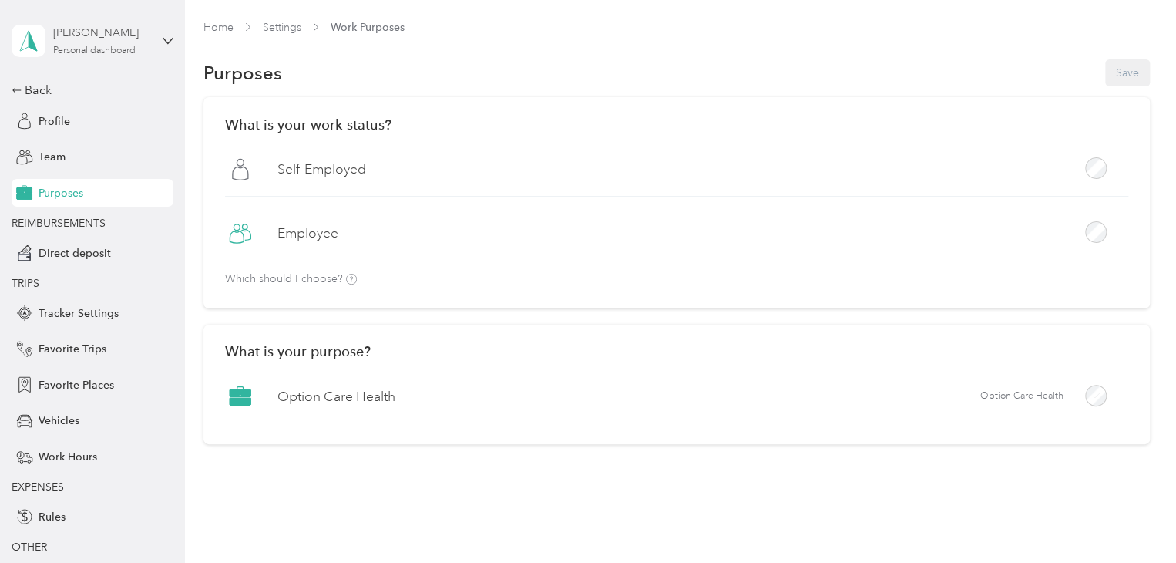
click at [68, 35] on div "[PERSON_NAME]" at bounding box center [101, 33] width 96 height 16
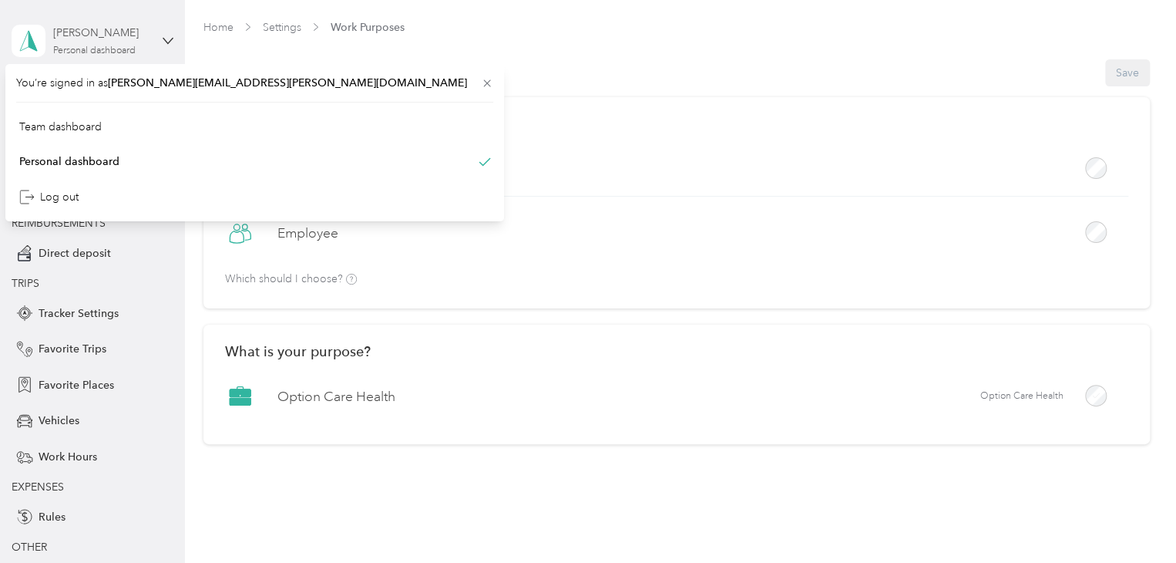
click at [68, 35] on div "[PERSON_NAME]" at bounding box center [101, 33] width 96 height 16
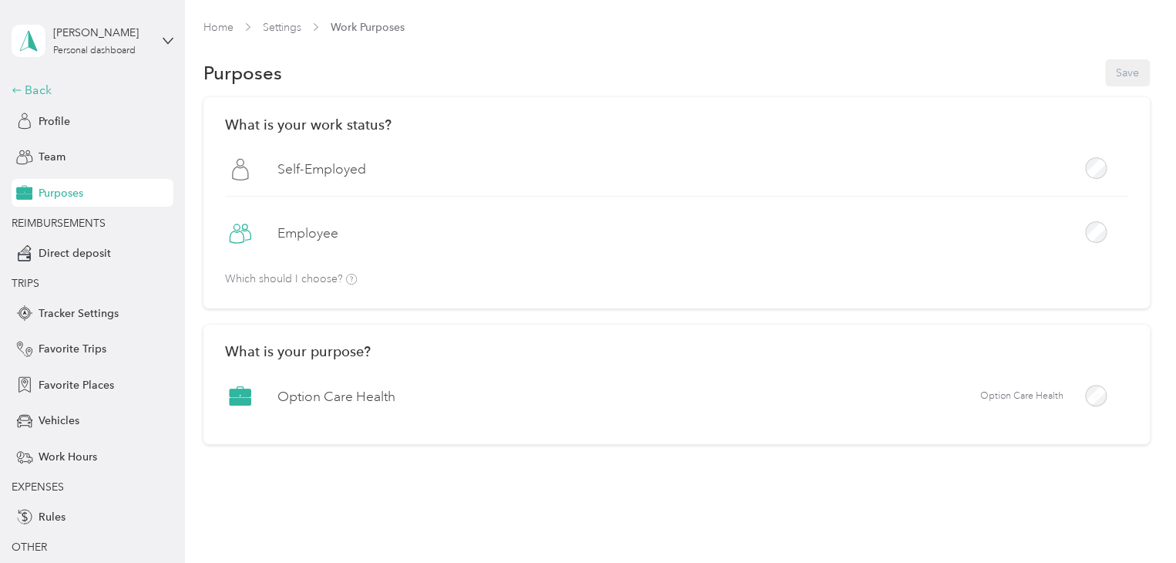
click at [26, 90] on div "Back" at bounding box center [89, 90] width 154 height 19
